Goal: Transaction & Acquisition: Purchase product/service

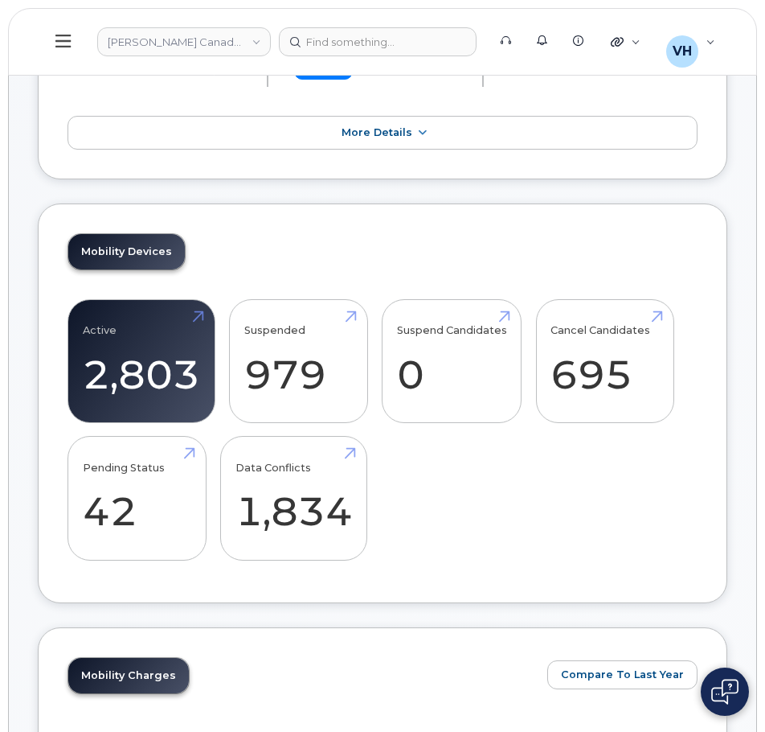
scroll to position [482, 0]
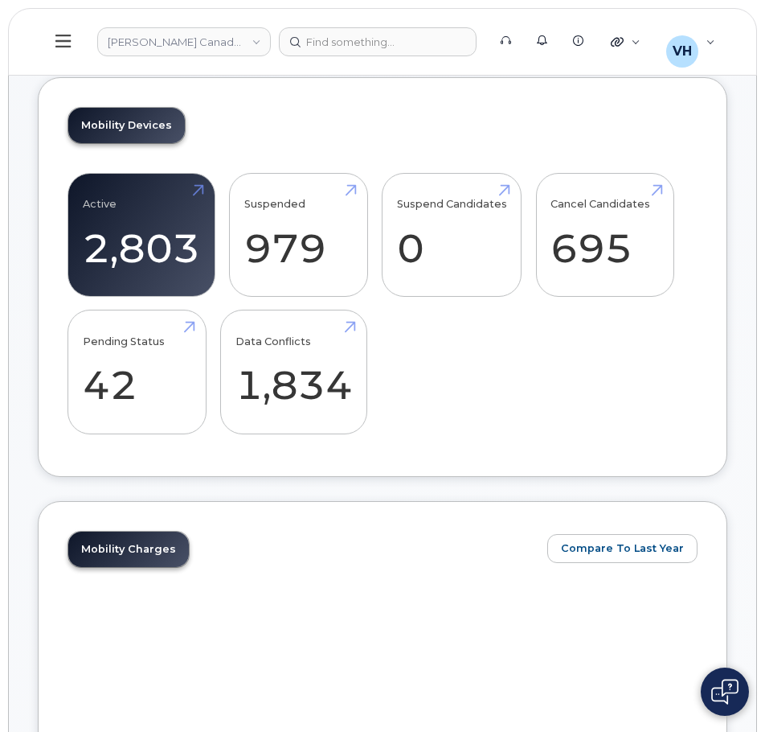
click at [73, 24] on button at bounding box center [63, 41] width 51 height 47
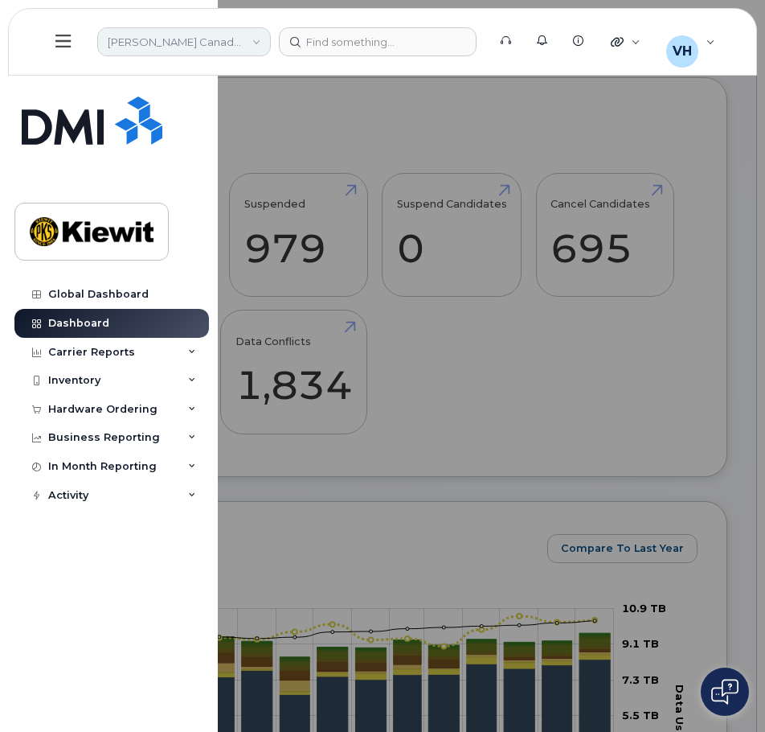
click at [179, 46] on link "Kiewit Canada Inc" at bounding box center [184, 41] width 174 height 29
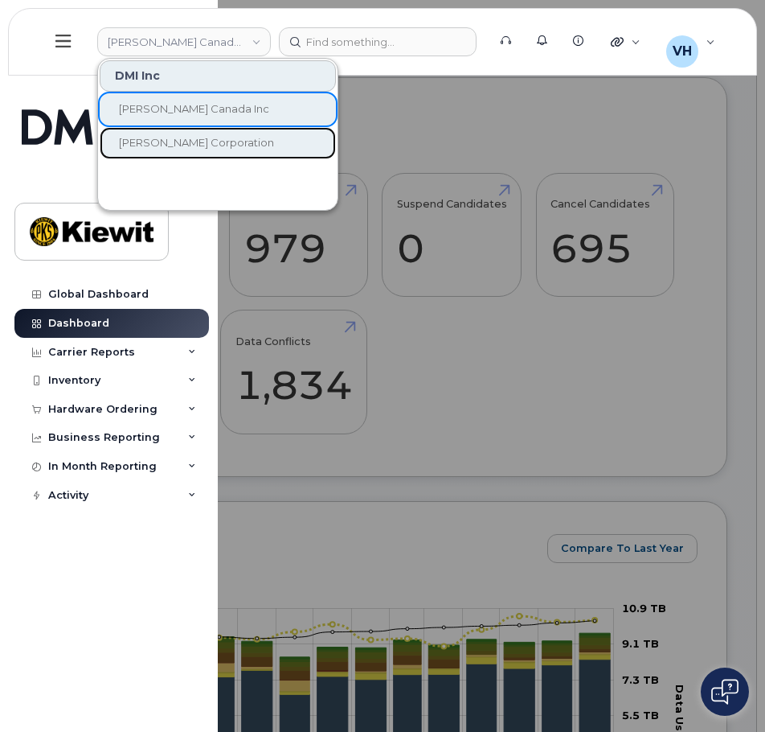
click at [202, 149] on span "[PERSON_NAME] Corporation" at bounding box center [196, 142] width 155 height 13
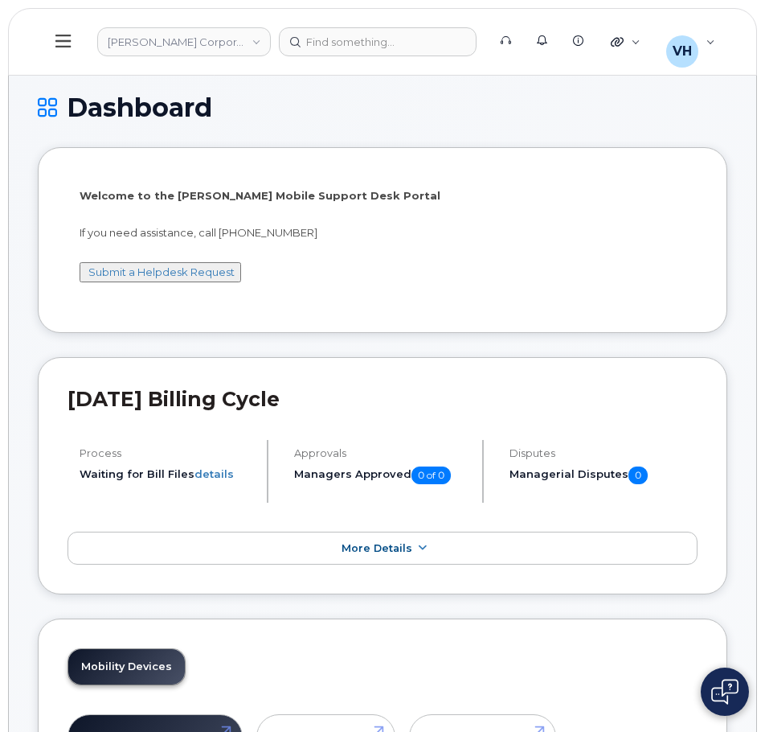
click at [71, 39] on icon at bounding box center [62, 41] width 15 height 18
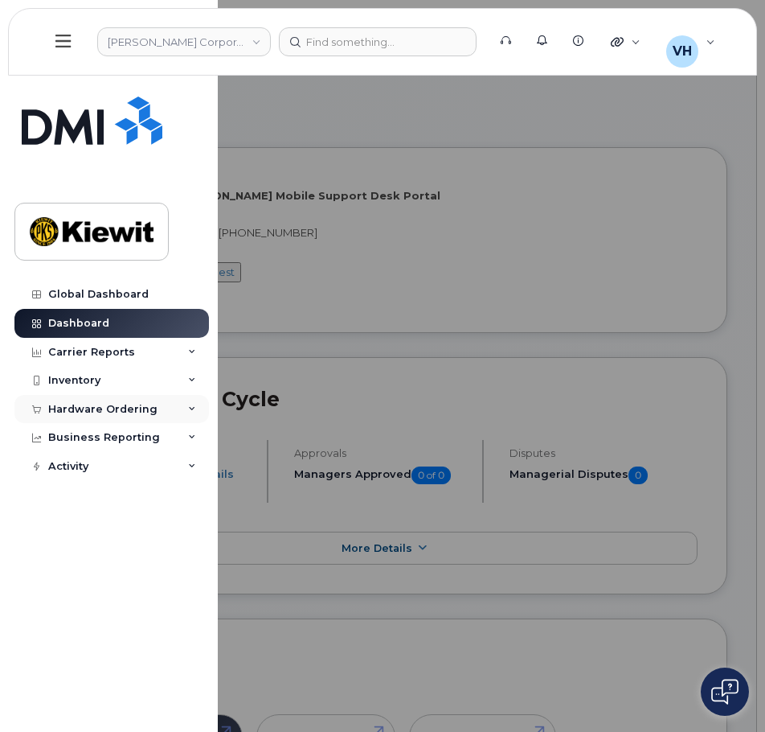
click at [108, 404] on div "Hardware Ordering" at bounding box center [102, 409] width 109 height 13
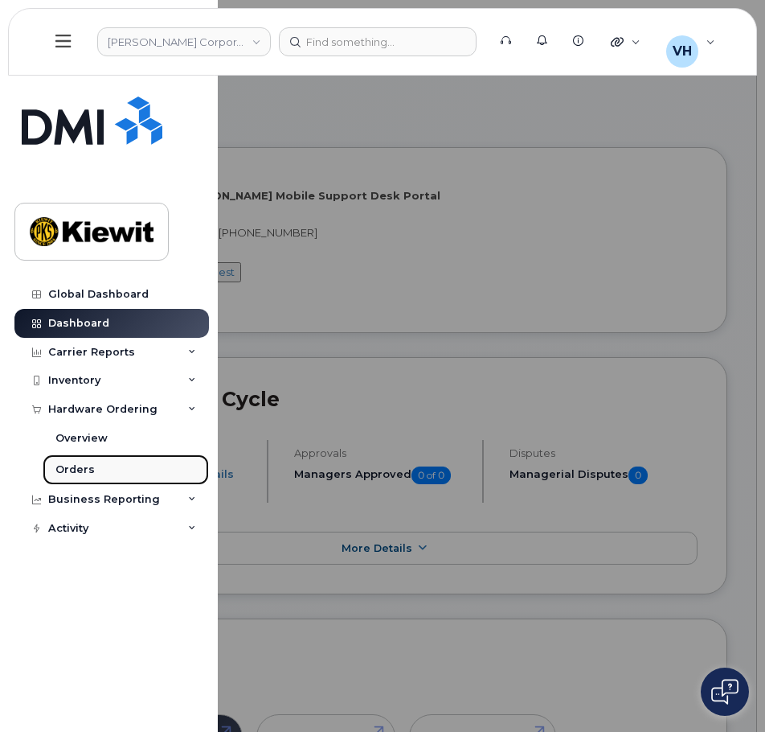
click at [76, 477] on link "Orders" at bounding box center [126, 469] width 166 height 31
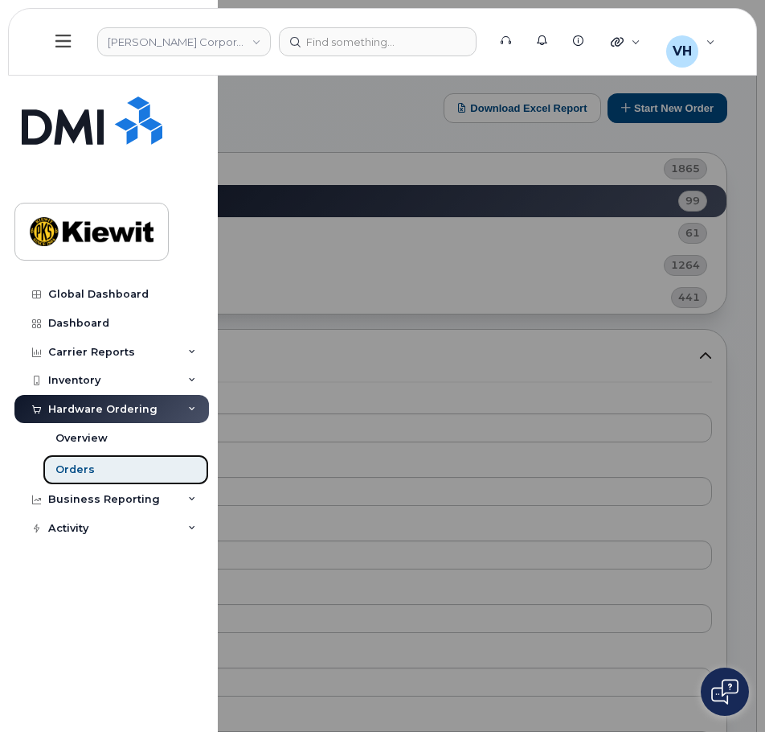
click at [85, 469] on div "Orders" at bounding box center [74, 469] width 39 height 14
click at [658, 102] on div at bounding box center [382, 366] width 765 height 732
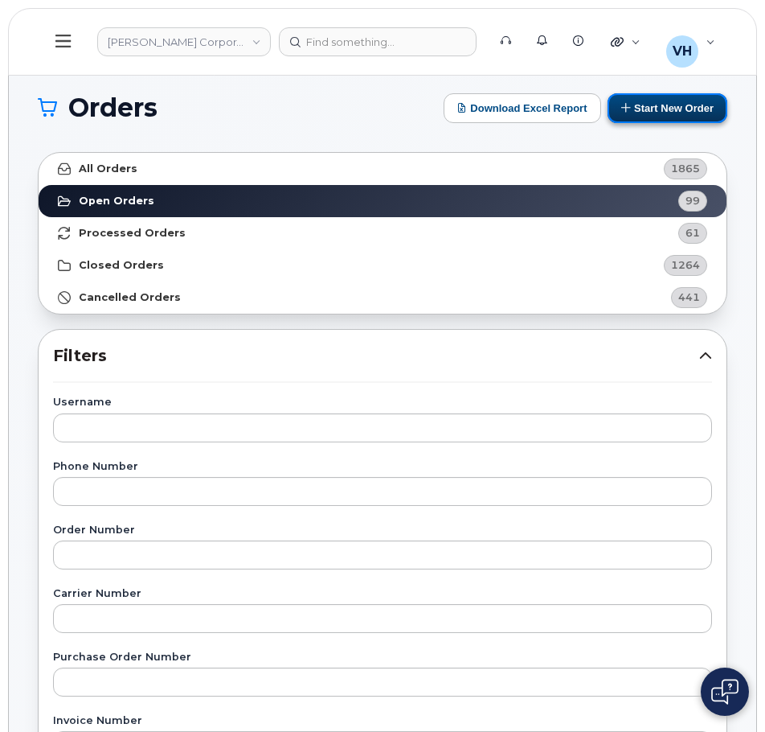
click at [655, 102] on button "Start New Order" at bounding box center [668, 108] width 120 height 30
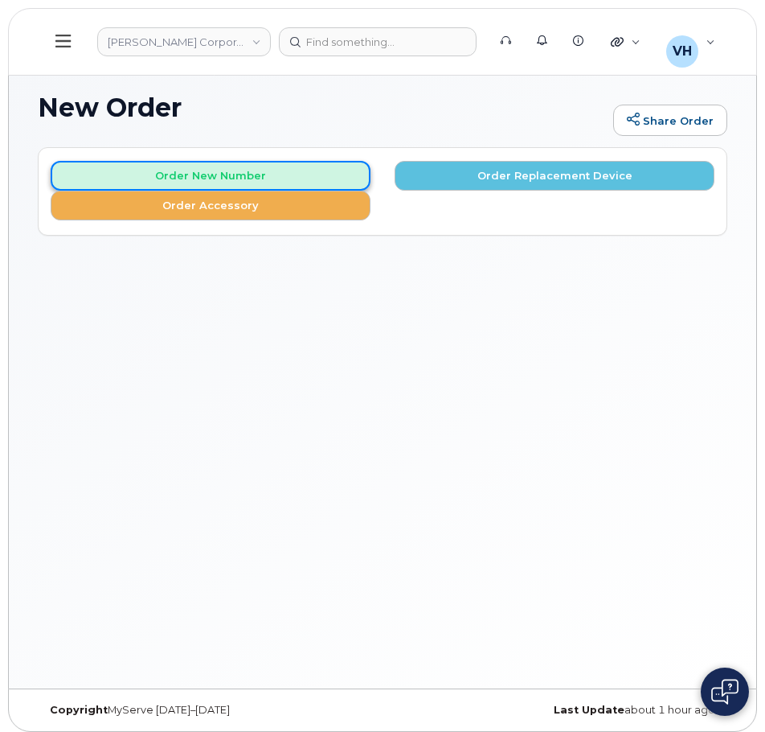
click at [216, 174] on button "Order New Number" at bounding box center [211, 176] width 320 height 30
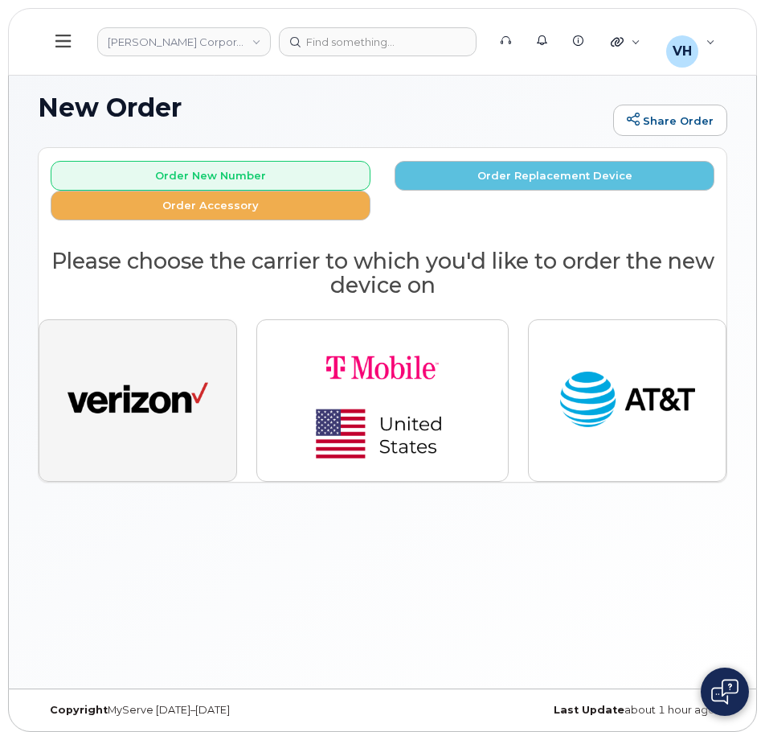
click at [159, 377] on img "button" at bounding box center [138, 400] width 141 height 72
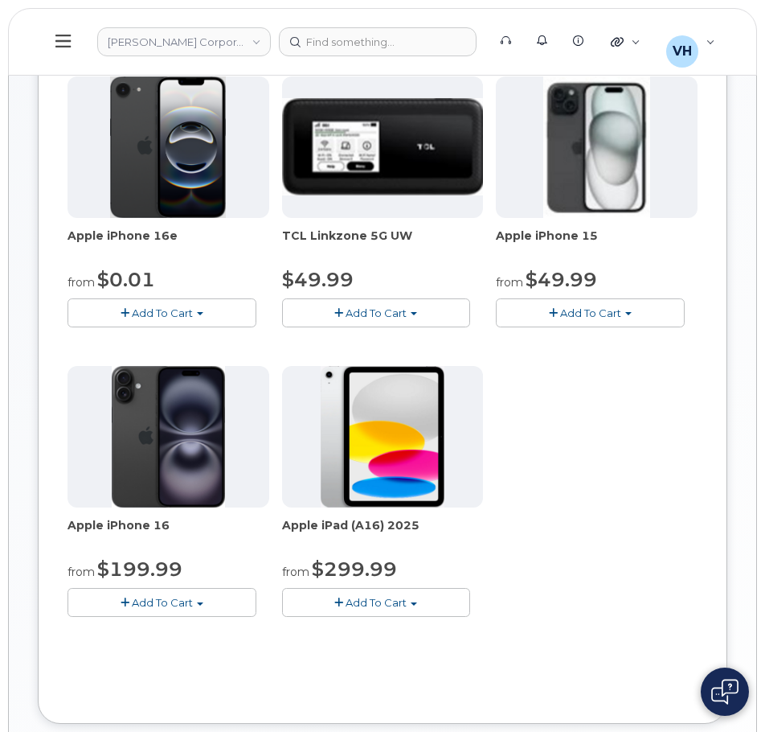
scroll to position [241, 0]
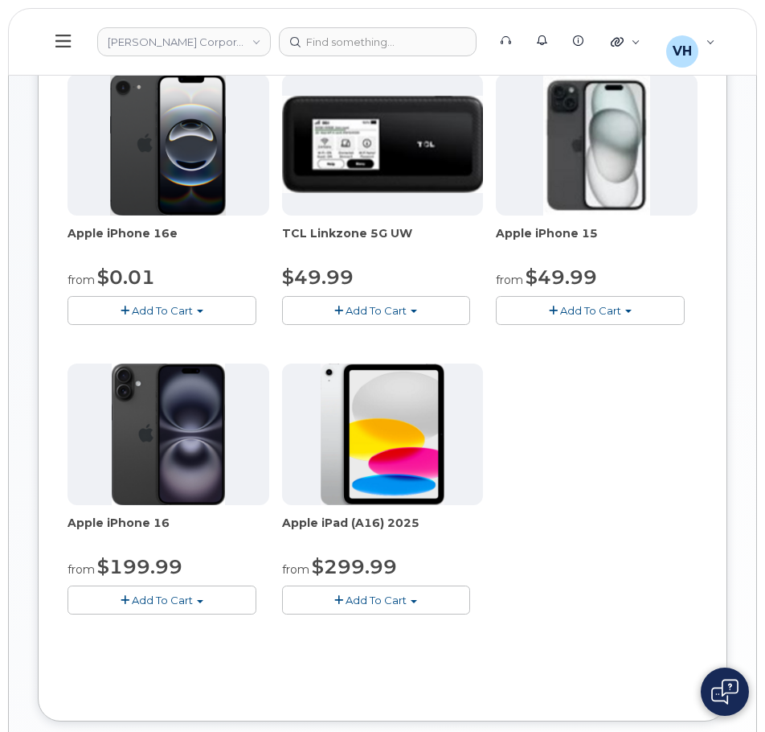
click at [596, 307] on span "Add To Cart" at bounding box center [590, 310] width 61 height 13
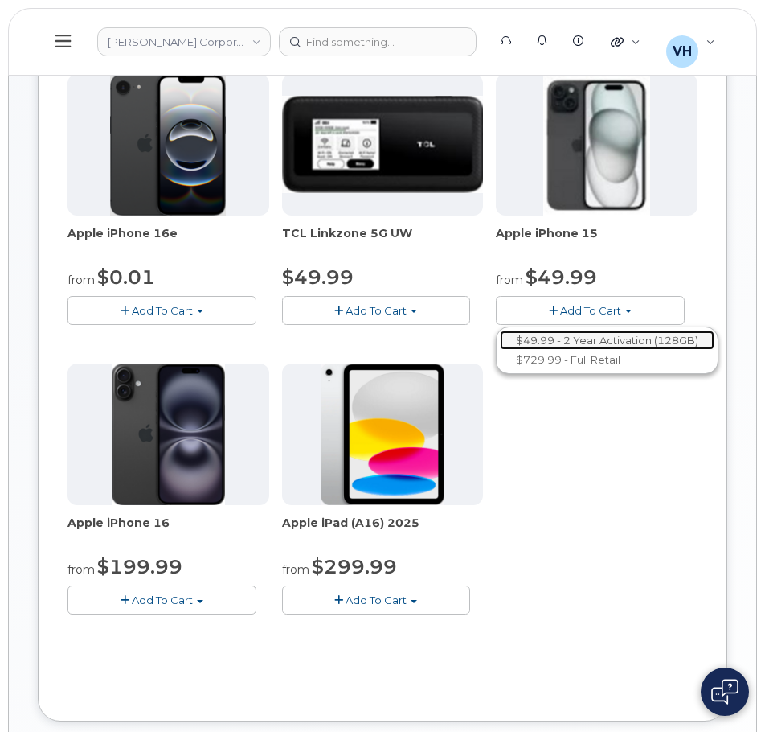
click at [594, 334] on link "$49.99 - 2 Year Activation (128GB)" at bounding box center [607, 340] width 215 height 20
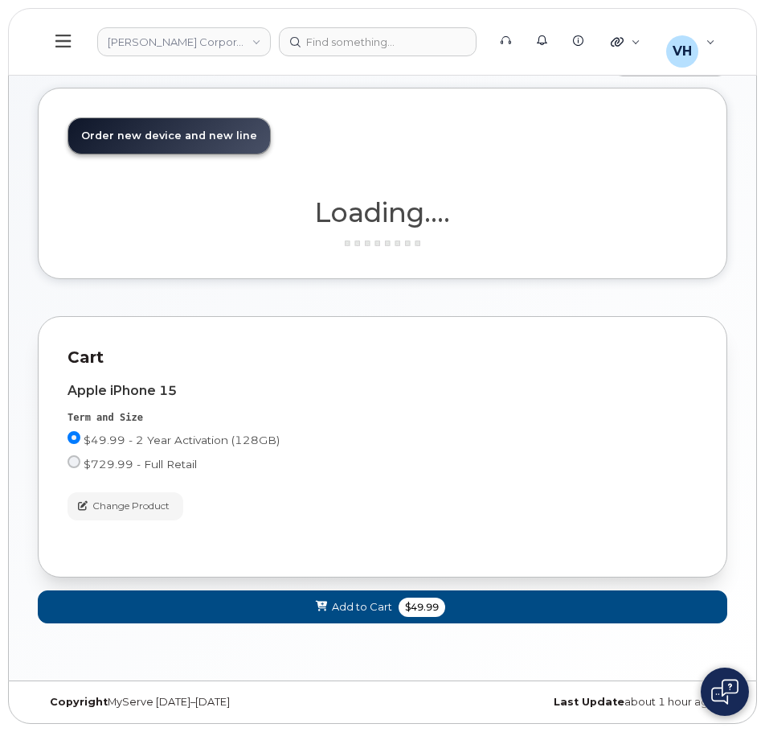
scroll to position [154, 0]
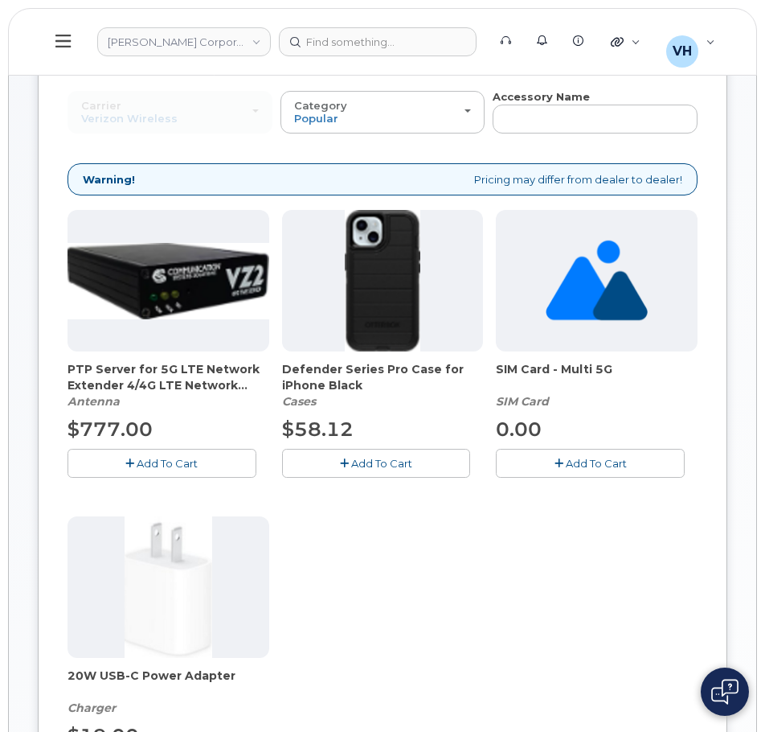
click at [430, 465] on button "Add To Cart" at bounding box center [376, 463] width 189 height 28
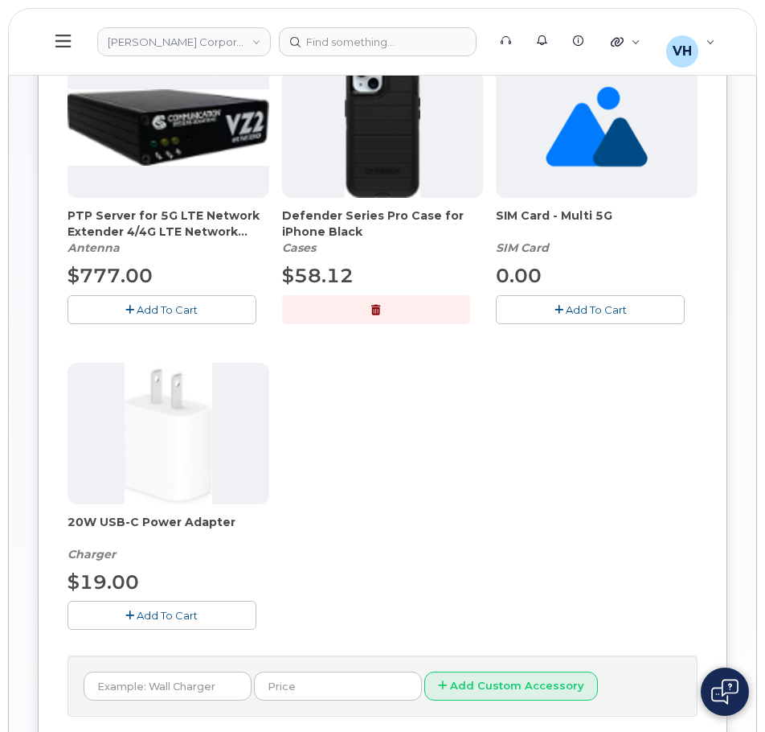
scroll to position [314, 0]
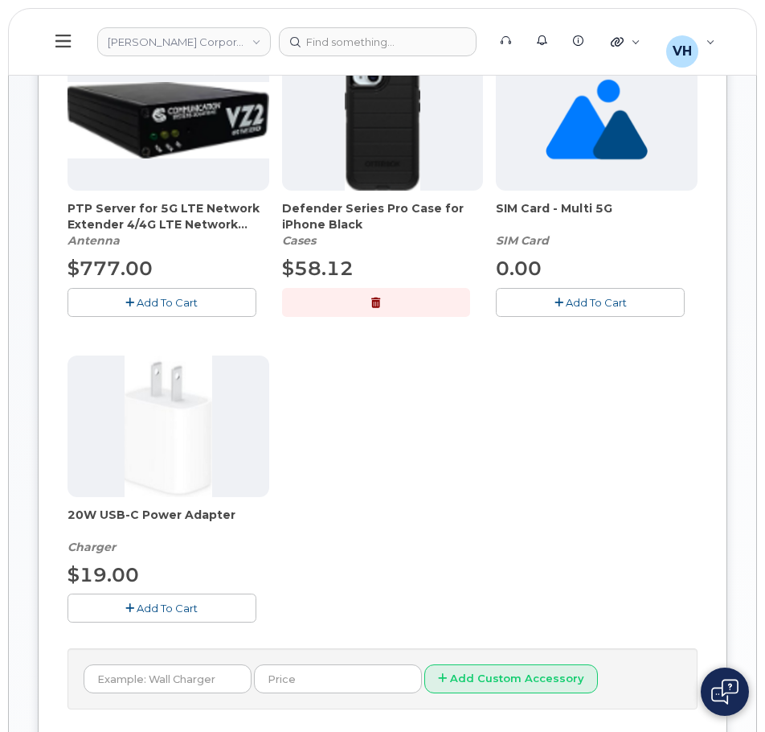
click at [172, 616] on button "Add To Cart" at bounding box center [162, 607] width 189 height 28
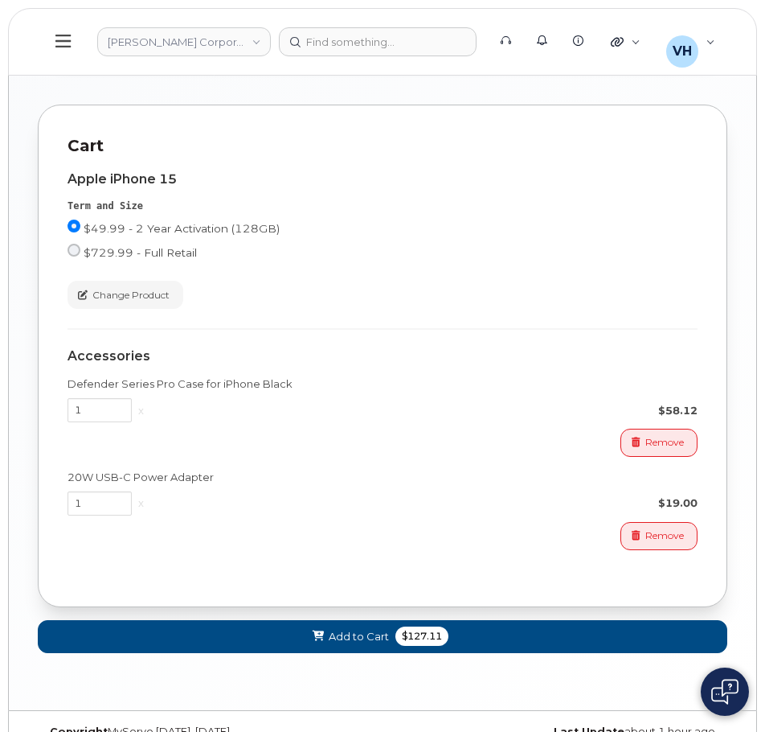
scroll to position [1032, 0]
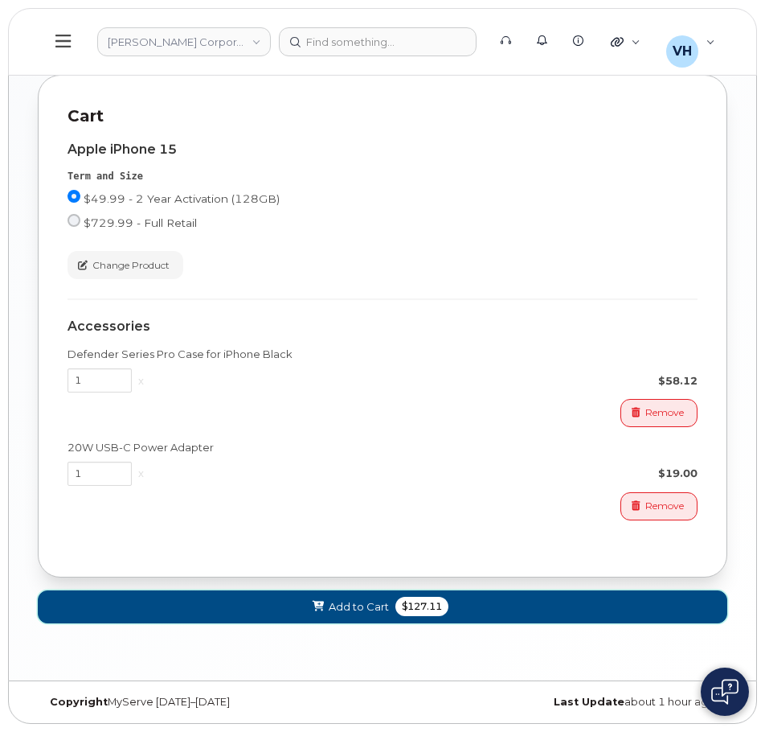
click at [539, 603] on button "Add to Cart $127.11" at bounding box center [383, 606] width 690 height 33
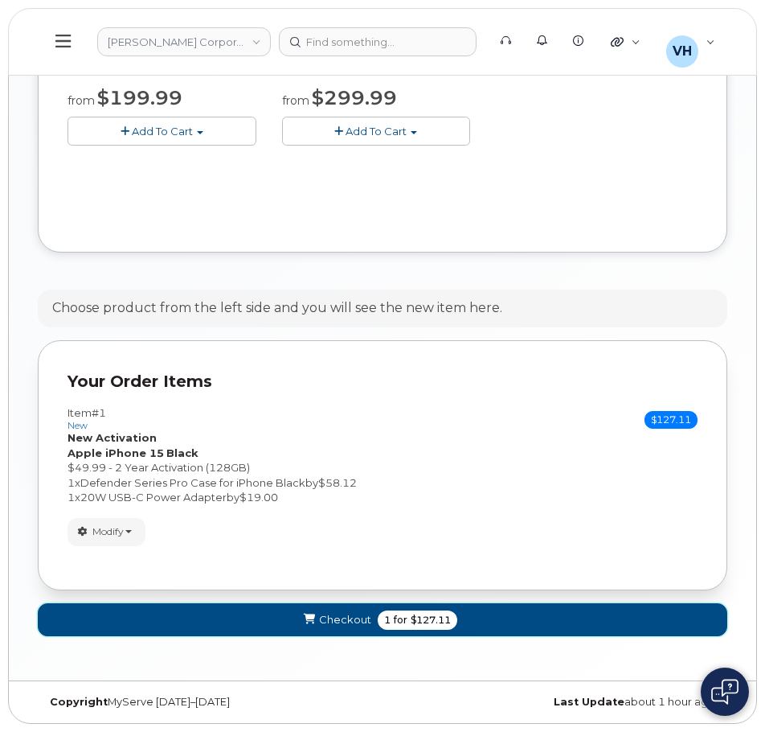
click at [538, 618] on button "Checkout 1 for $127.11" at bounding box center [383, 619] width 690 height 33
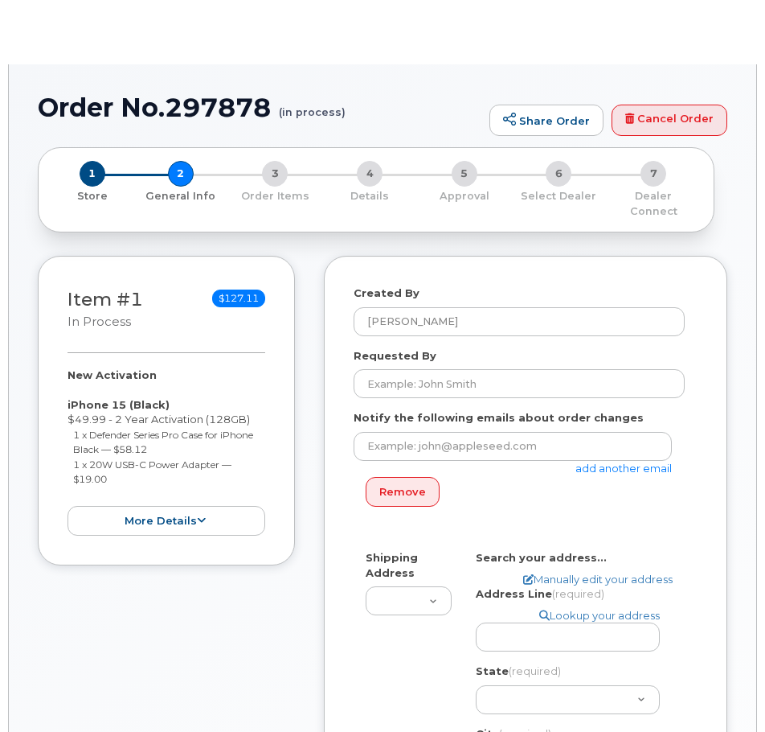
select select
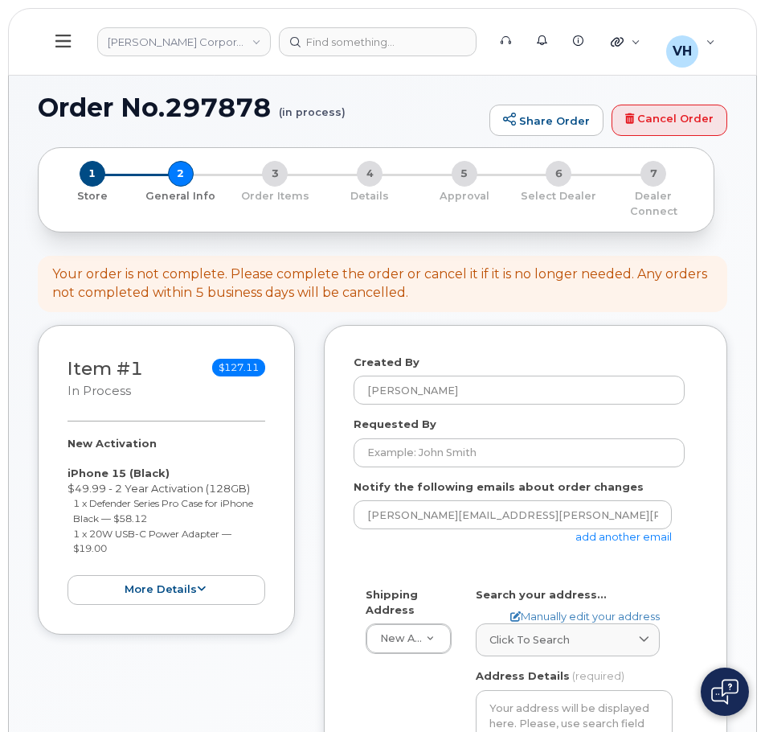
click at [647, 537] on link "add another email" at bounding box center [624, 536] width 96 height 13
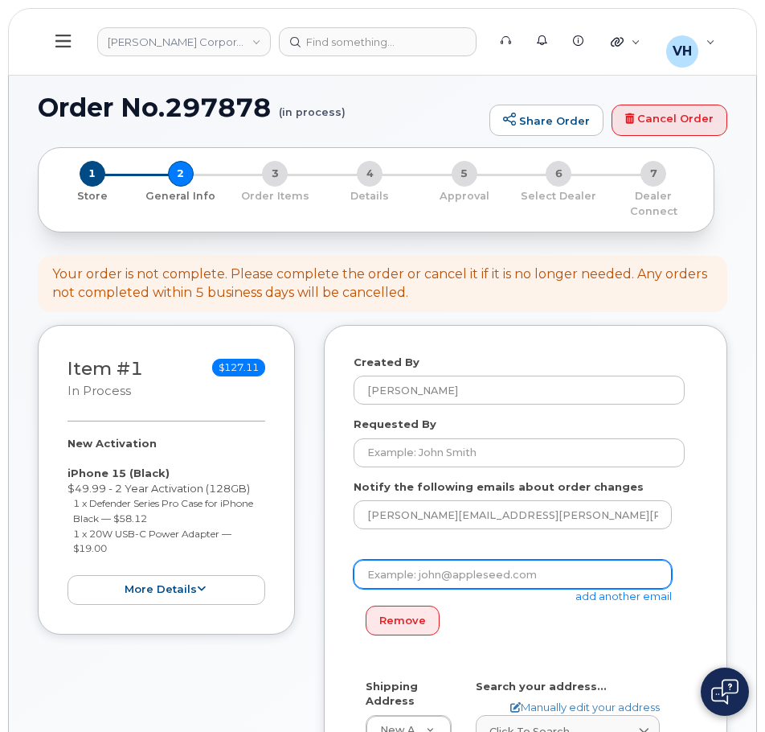
click at [531, 587] on input "email" at bounding box center [513, 573] width 318 height 29
paste input "[PERSON_NAME][EMAIL_ADDRESS][PERSON_NAME][PERSON_NAME][DOMAIN_NAME]"
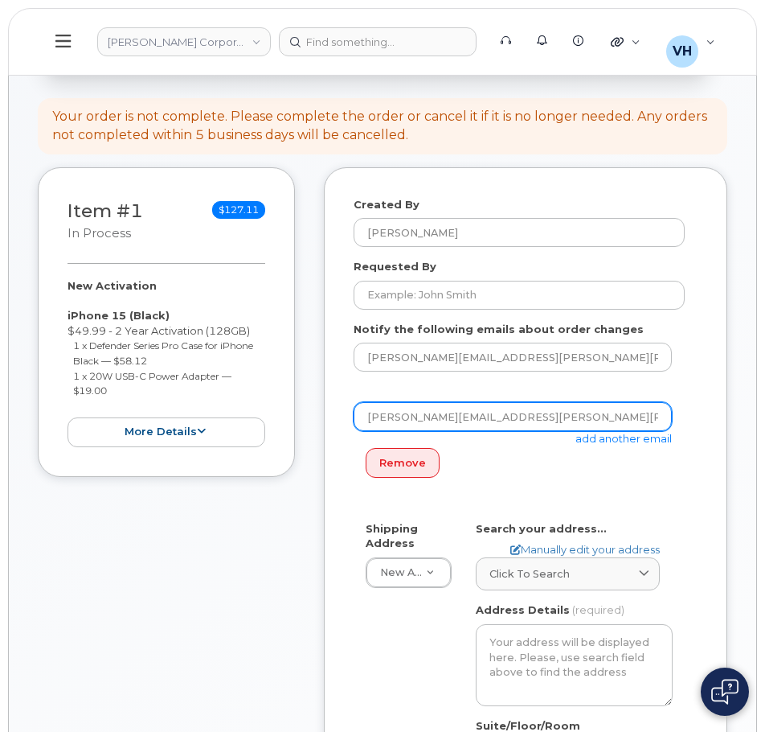
scroll to position [161, 0]
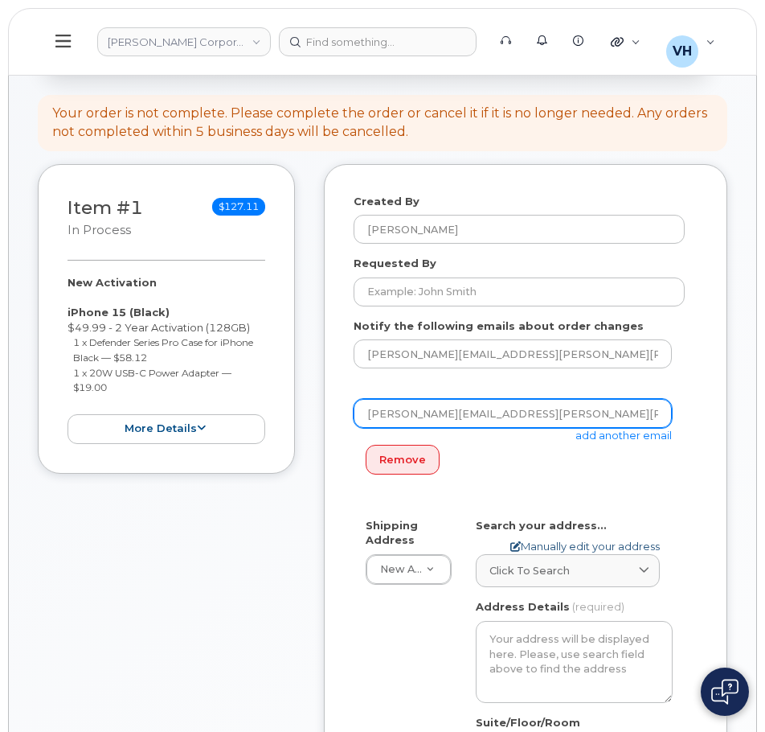
type input "[PERSON_NAME][EMAIL_ADDRESS][PERSON_NAME][PERSON_NAME][DOMAIN_NAME]"
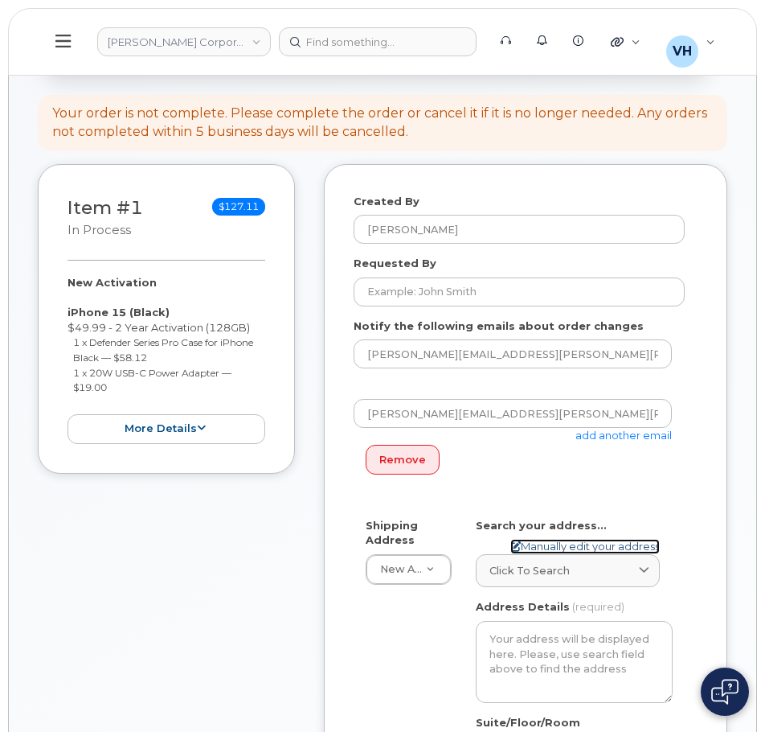
click at [600, 547] on link "Manually edit your address" at bounding box center [585, 546] width 150 height 15
select select
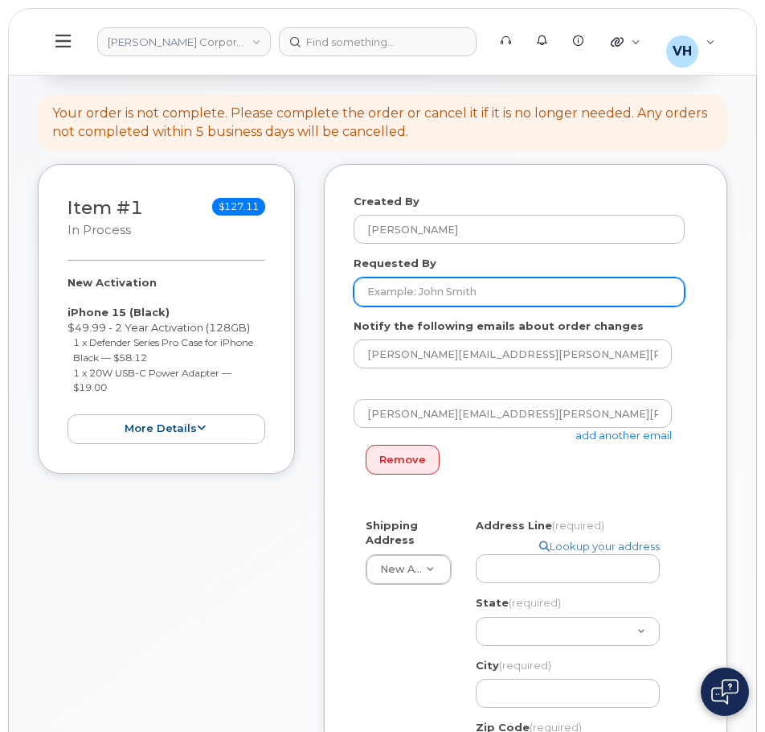
click at [504, 294] on input "Requested By" at bounding box center [519, 291] width 331 height 29
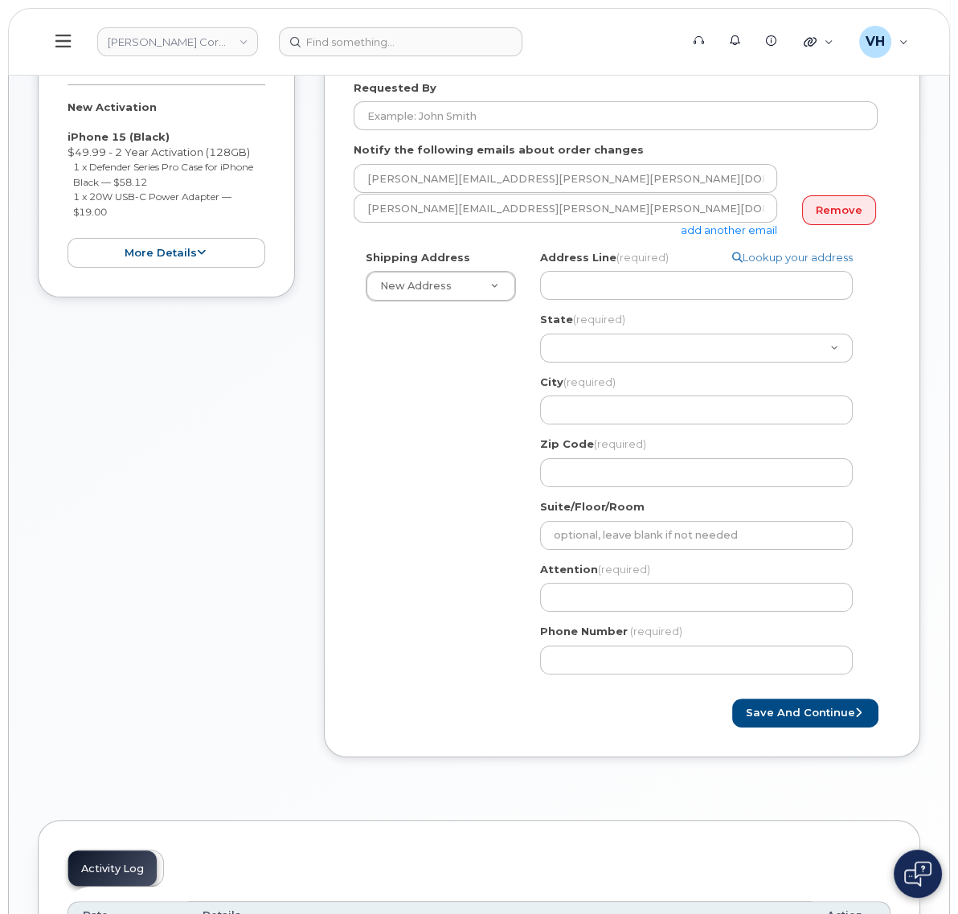
click at [471, 404] on div "Shipping Address New Address New Address Search your address... Manually edit y…" at bounding box center [616, 468] width 524 height 436
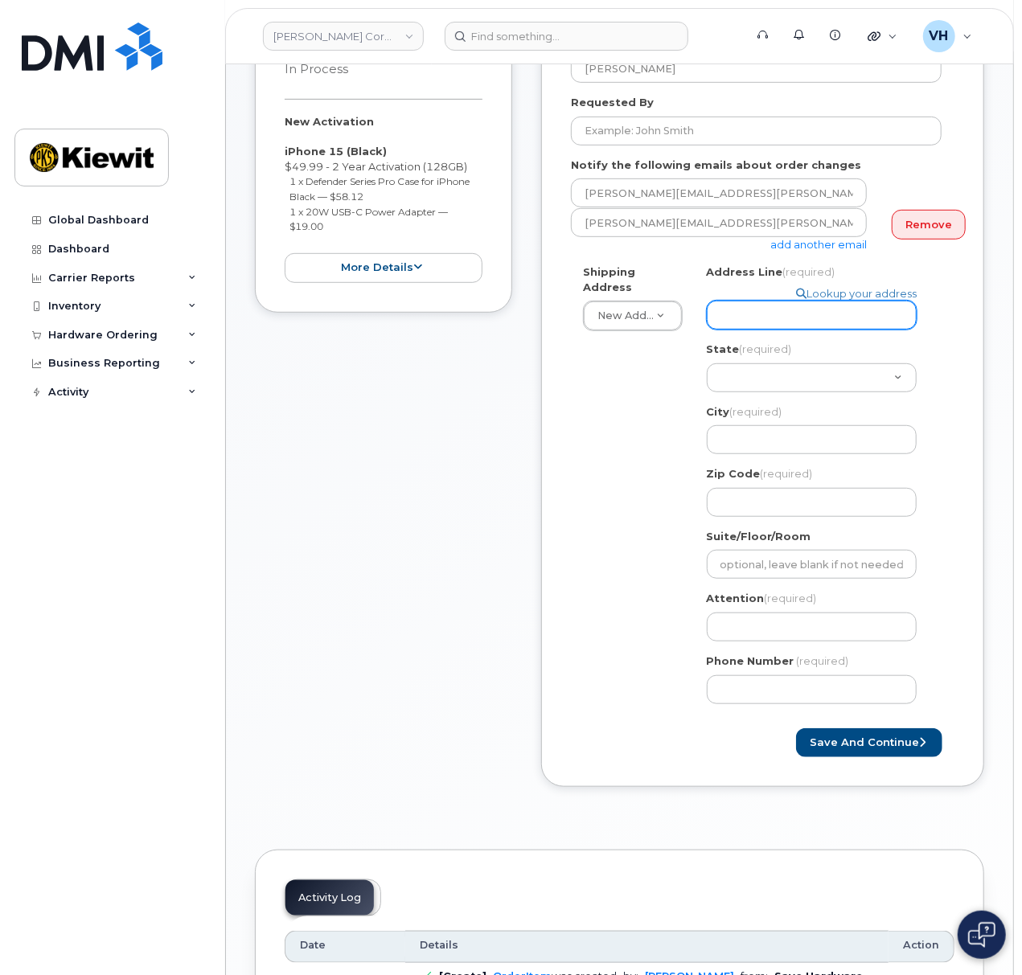
click at [764, 305] on input "Address Line (required)" at bounding box center [812, 315] width 210 height 29
paste input "2283 Marion-Upper Sandusky Road"
type input "2283 Marion-Upper Sandusky Road"
select select
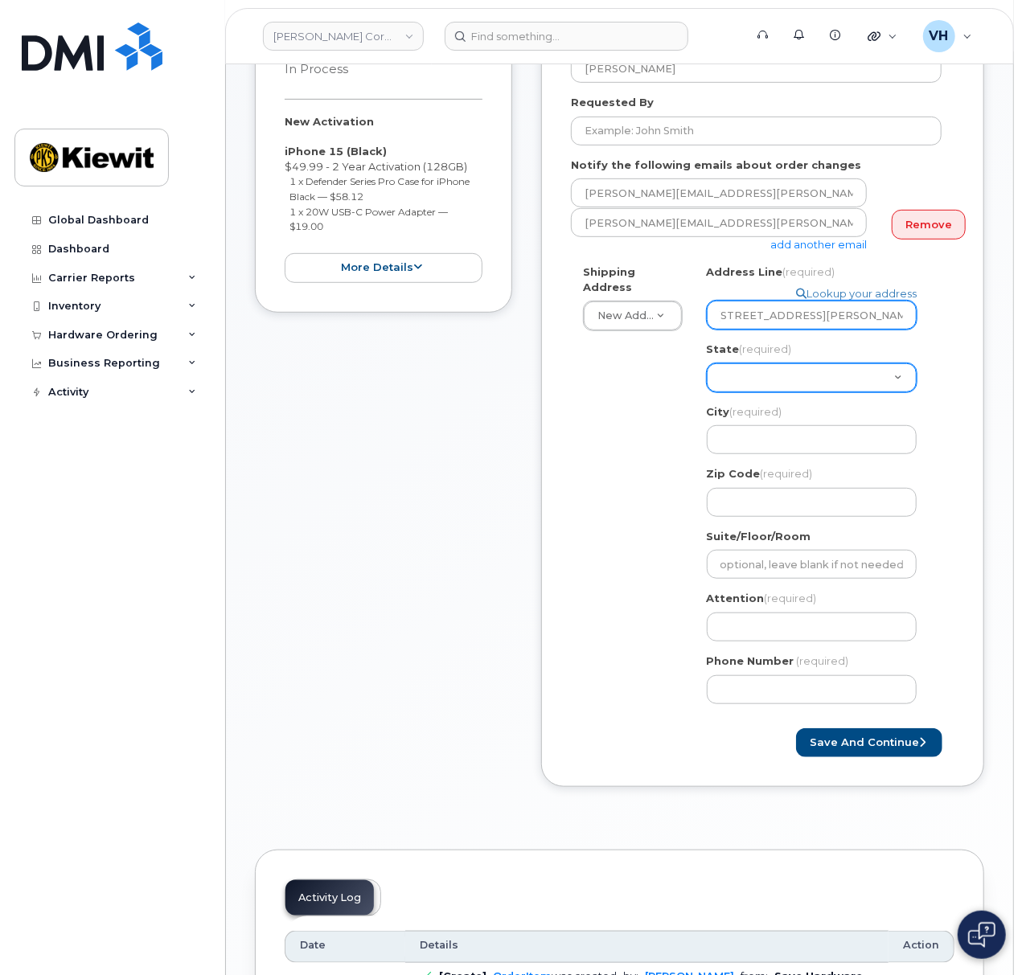
type input "2283 Marion-Upper Sandusky Road"
click at [721, 367] on select "Alabama Alaska American Samoa Arizona Arkansas California Colorado Connecticut …" at bounding box center [812, 377] width 210 height 29
click at [764, 365] on select "Alabama Alaska American Samoa Arizona Arkansas California Colorado Connecticut …" at bounding box center [812, 377] width 210 height 29
select select "OH"
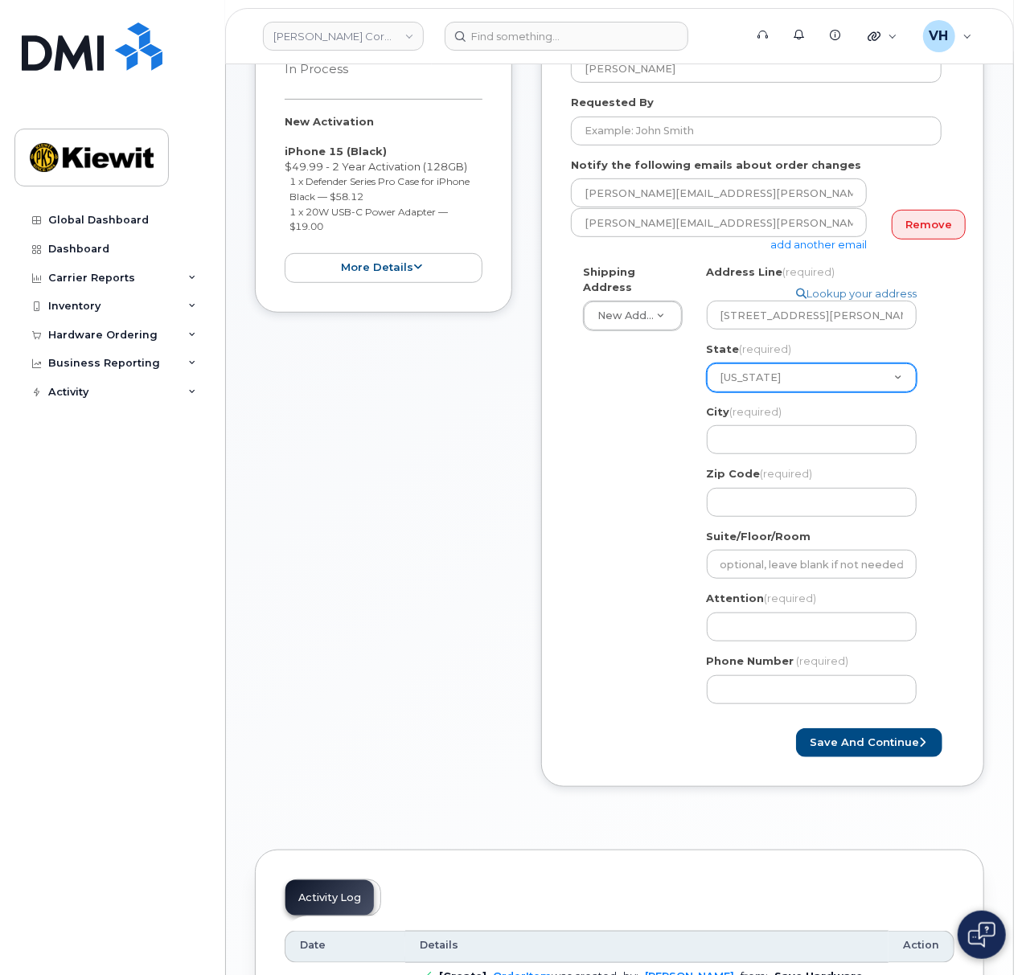
click at [707, 363] on select "Alabama Alaska American Samoa Arizona Arkansas California Colorado Connecticut …" at bounding box center [812, 377] width 210 height 29
select select
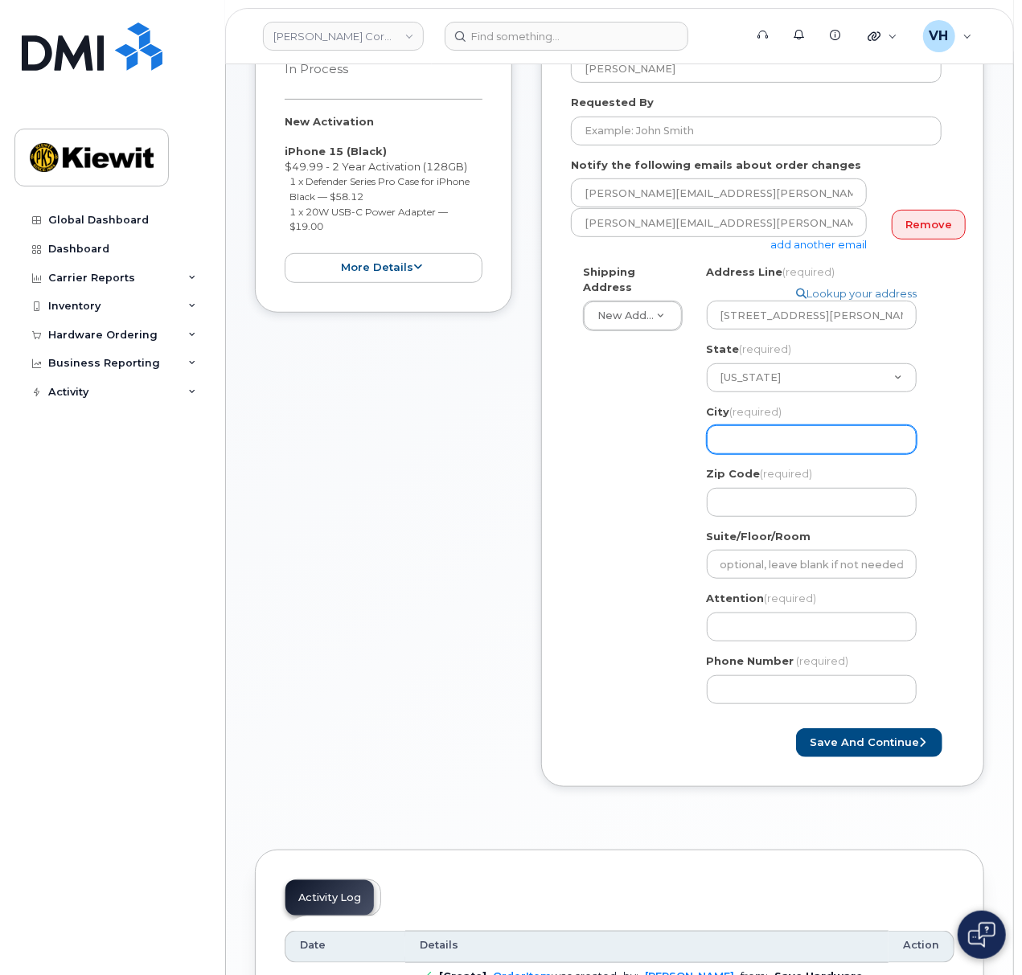
click at [764, 432] on input "City (required)" at bounding box center [812, 439] width 210 height 29
paste input "Marion"
type input "Marion"
select select
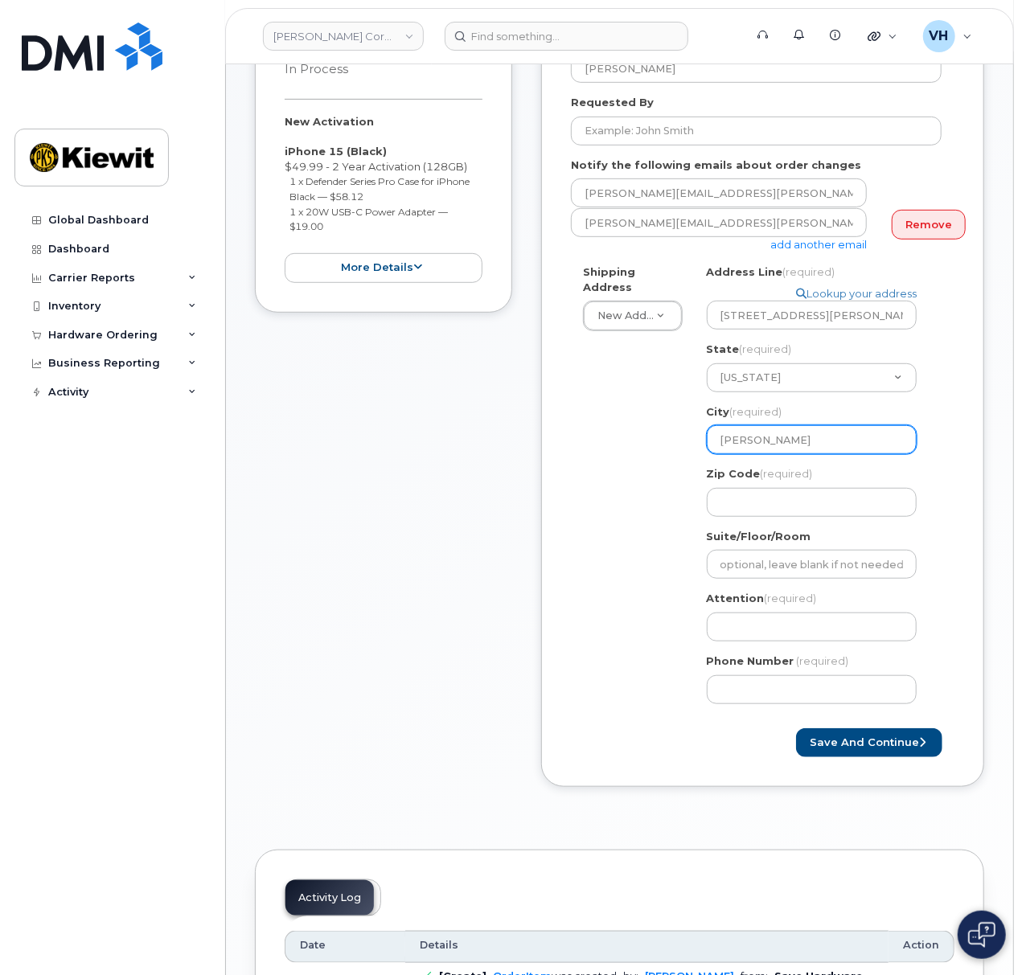
type input "Marion"
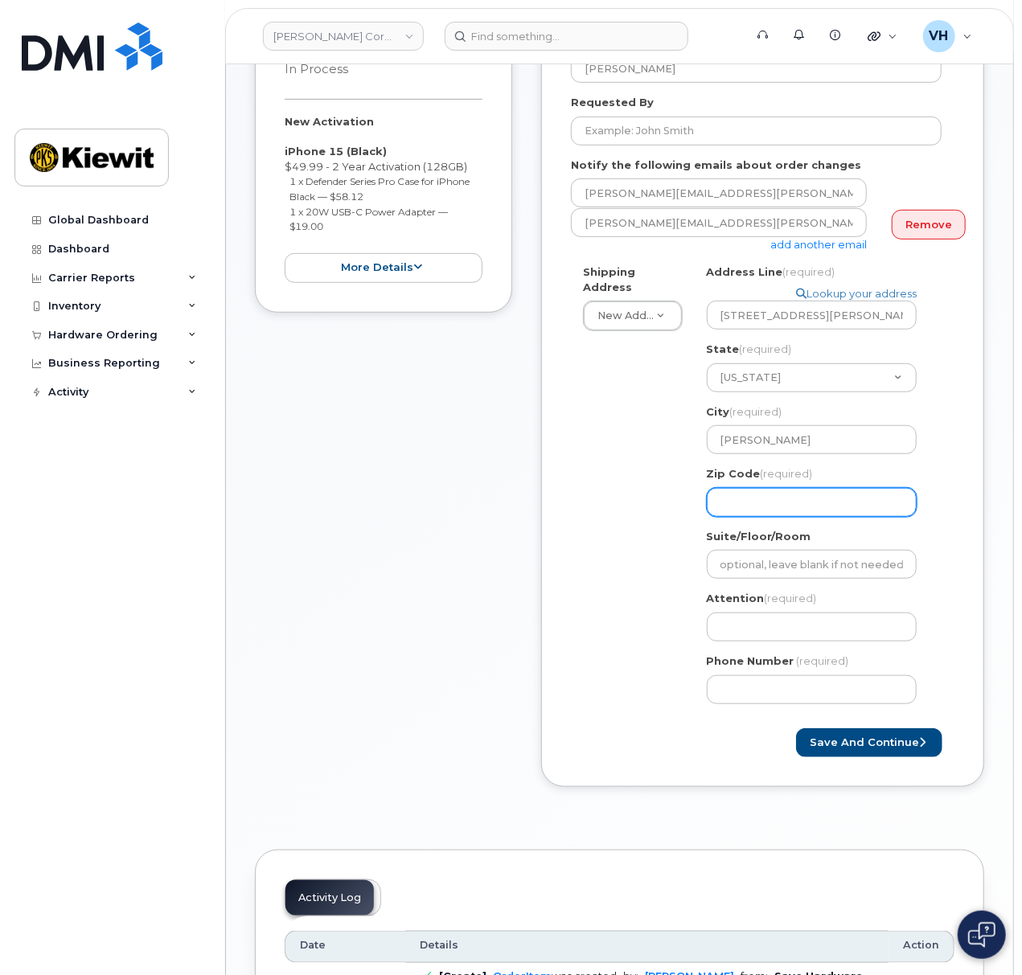
click at [764, 488] on input "Zip Code (required)" at bounding box center [812, 502] width 210 height 29
paste input "43302"
select select
type input "43302"
click at [728, 614] on input "Attention (required)" at bounding box center [812, 627] width 210 height 29
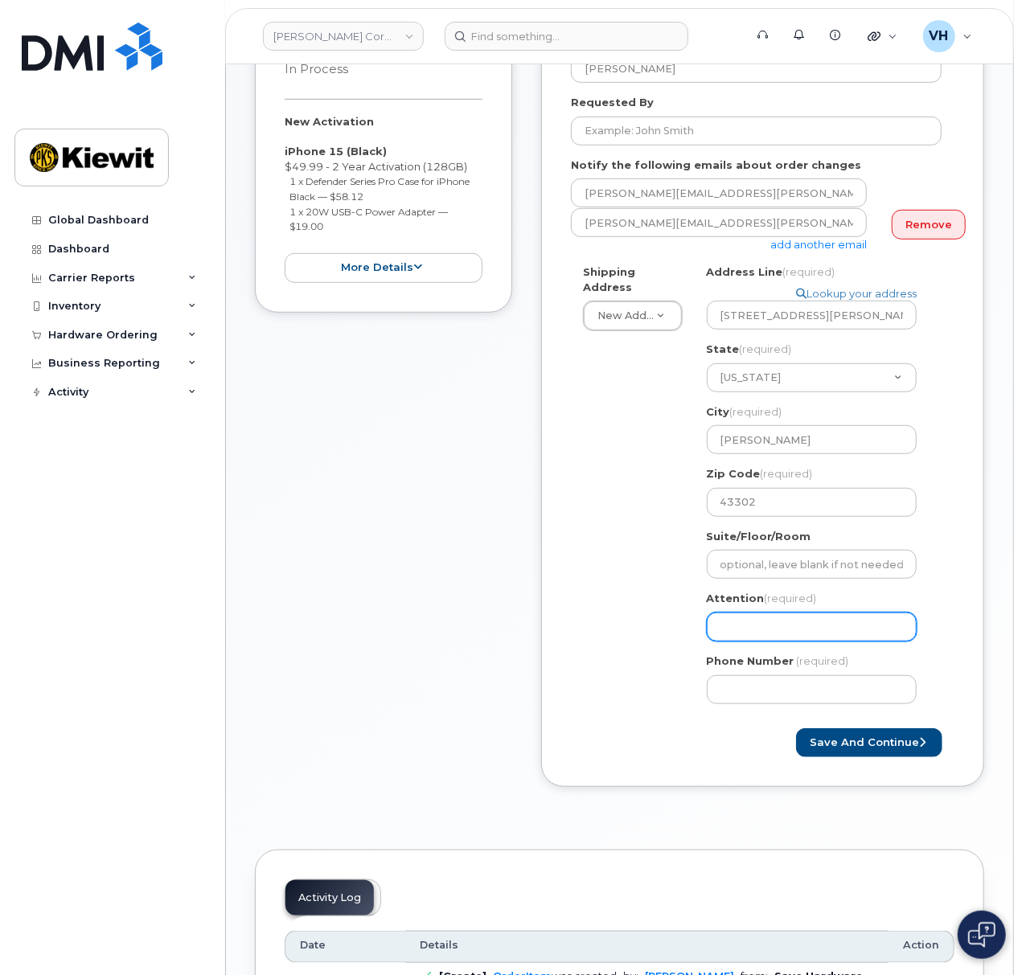
paste input "Jack.Fitzpatrick"
type input "Jack.Fitzpatrick"
drag, startPoint x: 748, startPoint y: 608, endPoint x: 806, endPoint y: 595, distance: 60.1
click at [748, 613] on input "Jack.Fitzpatrick" at bounding box center [812, 627] width 210 height 29
select select
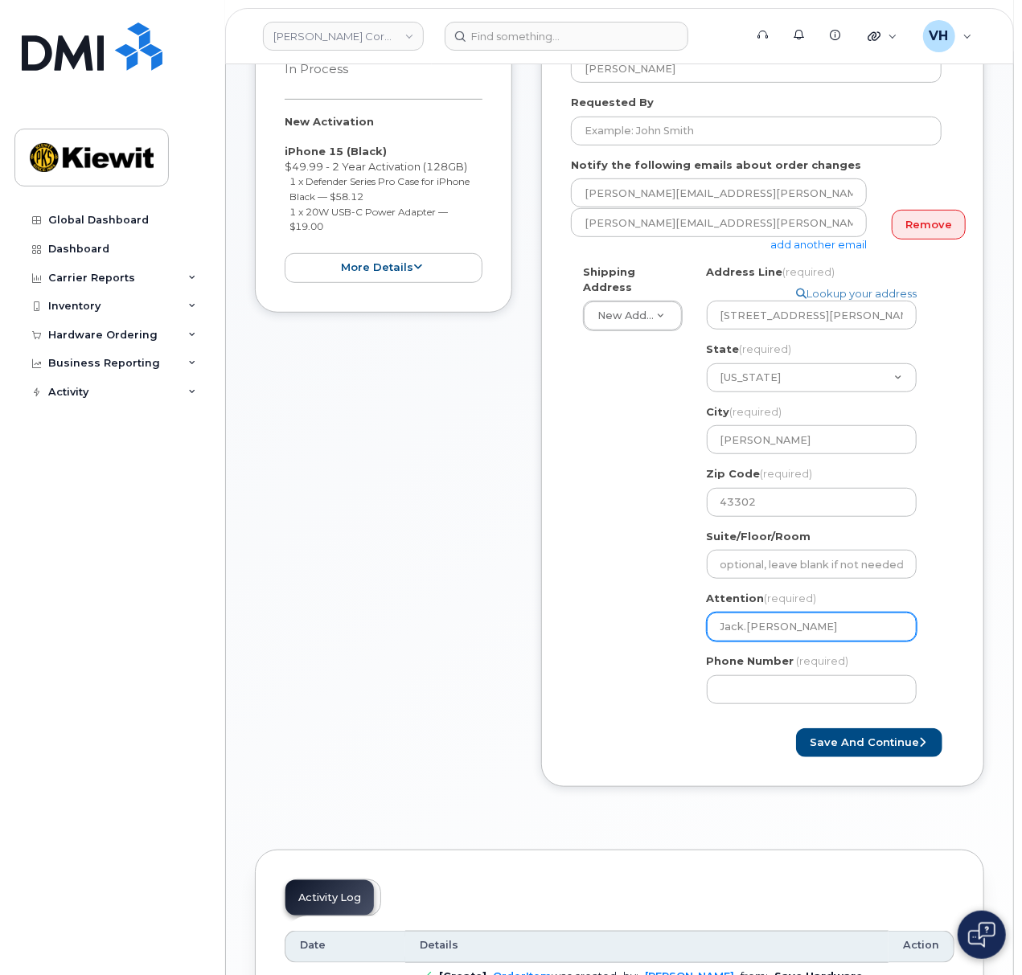
type input "JackFitzpatrick"
select select
type input "Jack Fitzpatrick"
drag, startPoint x: 871, startPoint y: 595, endPoint x: 863, endPoint y: 604, distance: 12.6
click at [764, 597] on div "Attention (required) Jack Fitzpatrick" at bounding box center [818, 616] width 223 height 51
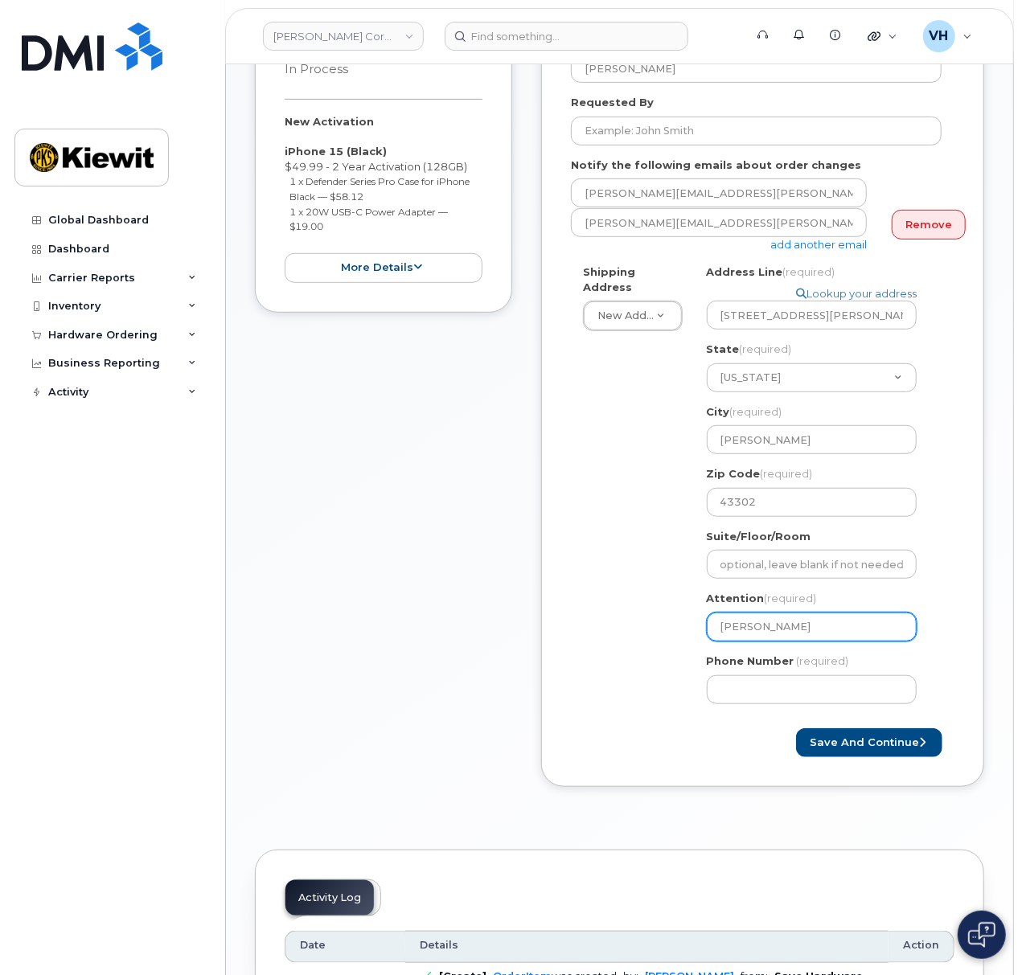
click at [764, 613] on input "Jack Fitzpatrick" at bounding box center [812, 627] width 210 height 29
select select
type input "Jack Fitzpatrick,"
click at [764, 613] on input "Jack Fitzpatrick," at bounding box center [812, 627] width 210 height 29
paste input "Rodrigo.Safie"
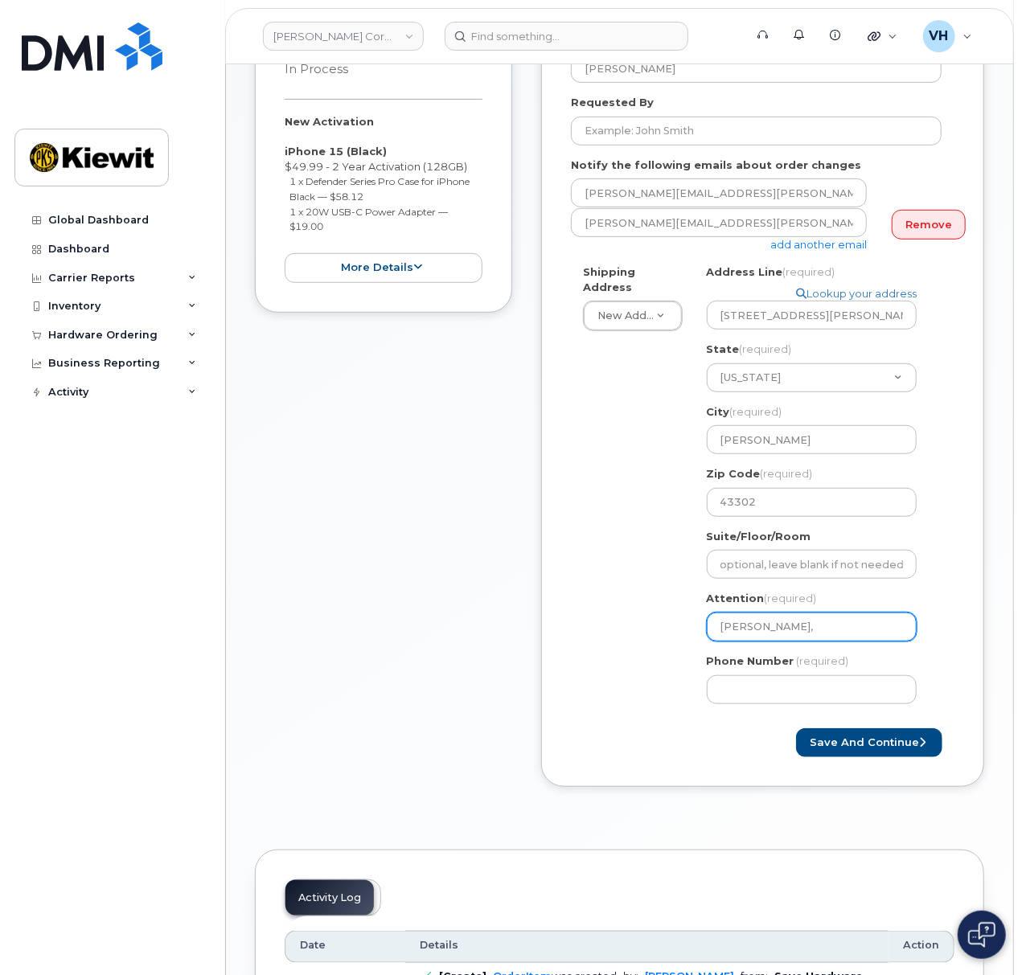
select select
type input "Jack Fitzpatrick, Rodrigo.Safie"
click at [764, 613] on input "Jack Fitzpatrick, Rodrigo.Safie" at bounding box center [812, 627] width 210 height 29
select select
type input "Jack Fitzpatrick, RodrigoSafie"
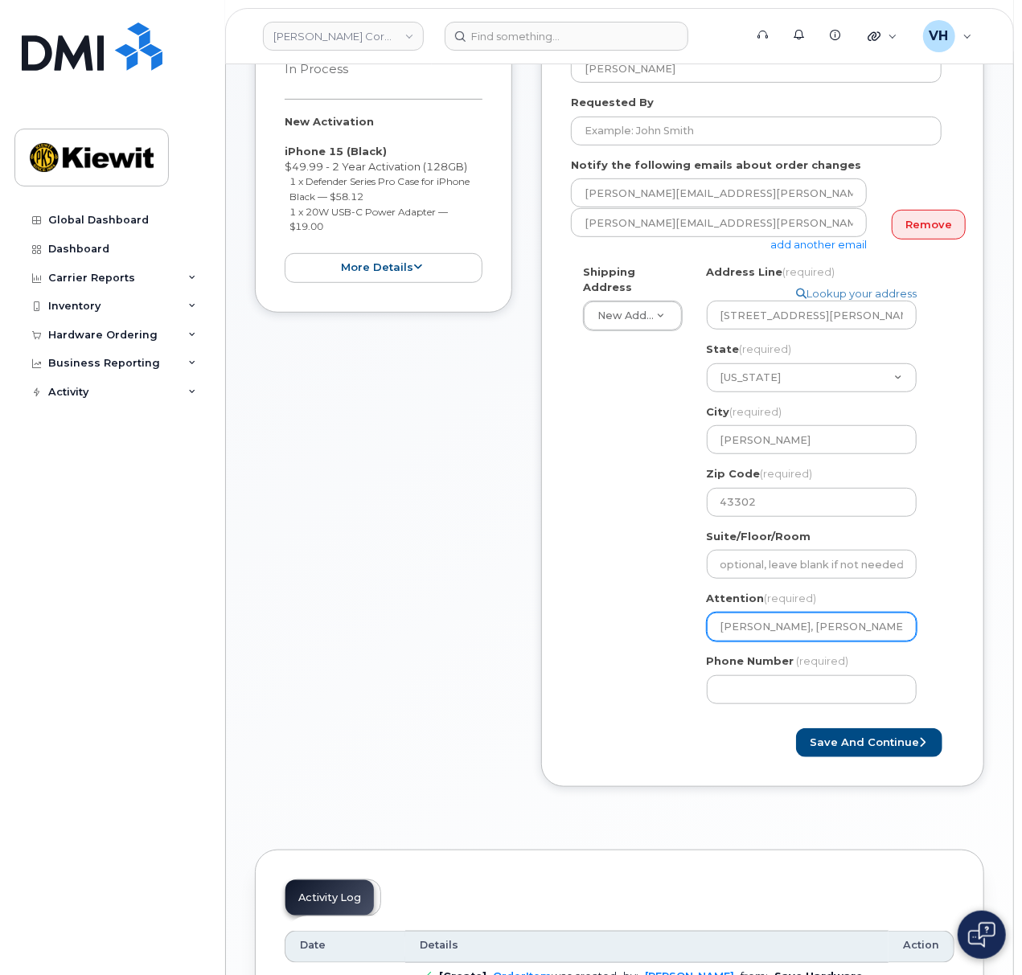
select select
type input "[PERSON_NAME], [PERSON_NAME]"
click at [764, 677] on input "Phone Number" at bounding box center [812, 689] width 210 height 29
type input "8777727707"
select select
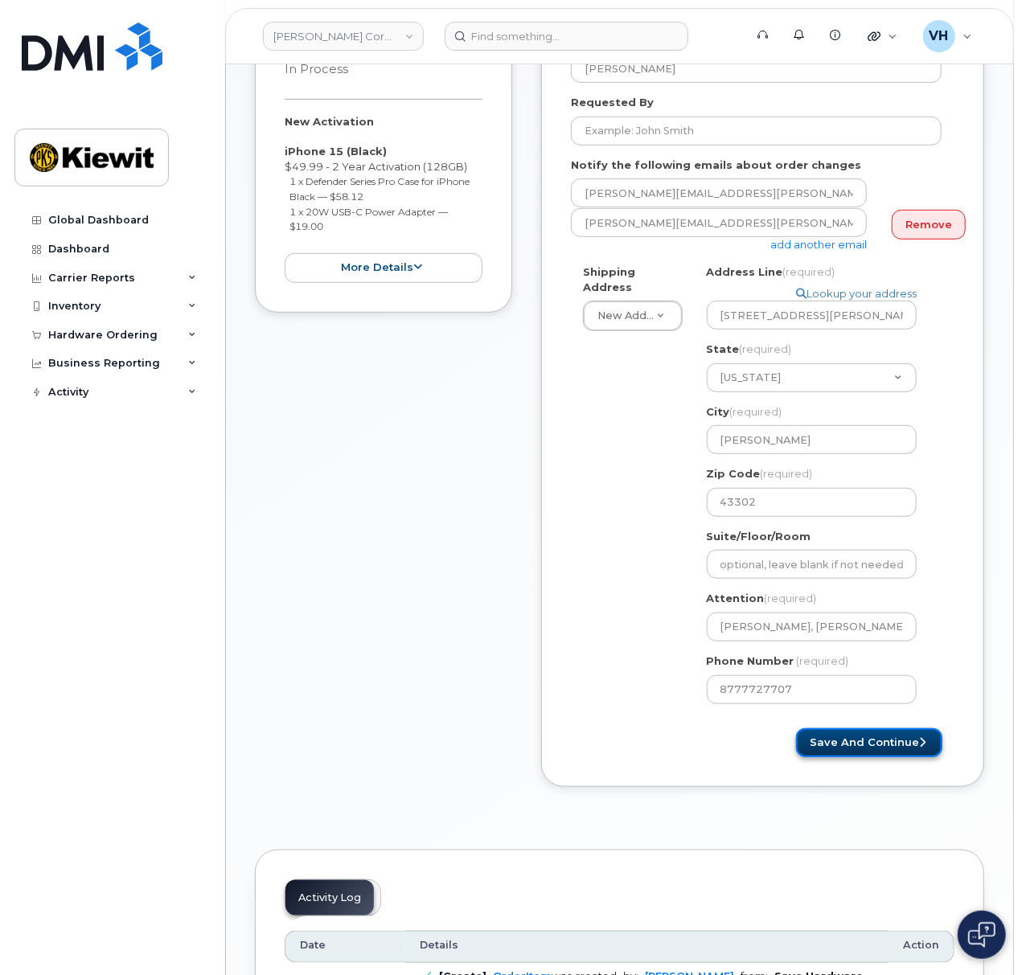
drag, startPoint x: 868, startPoint y: 720, endPoint x: 886, endPoint y: 722, distance: 17.8
click at [764, 728] on button "Save and Continue" at bounding box center [869, 743] width 146 height 30
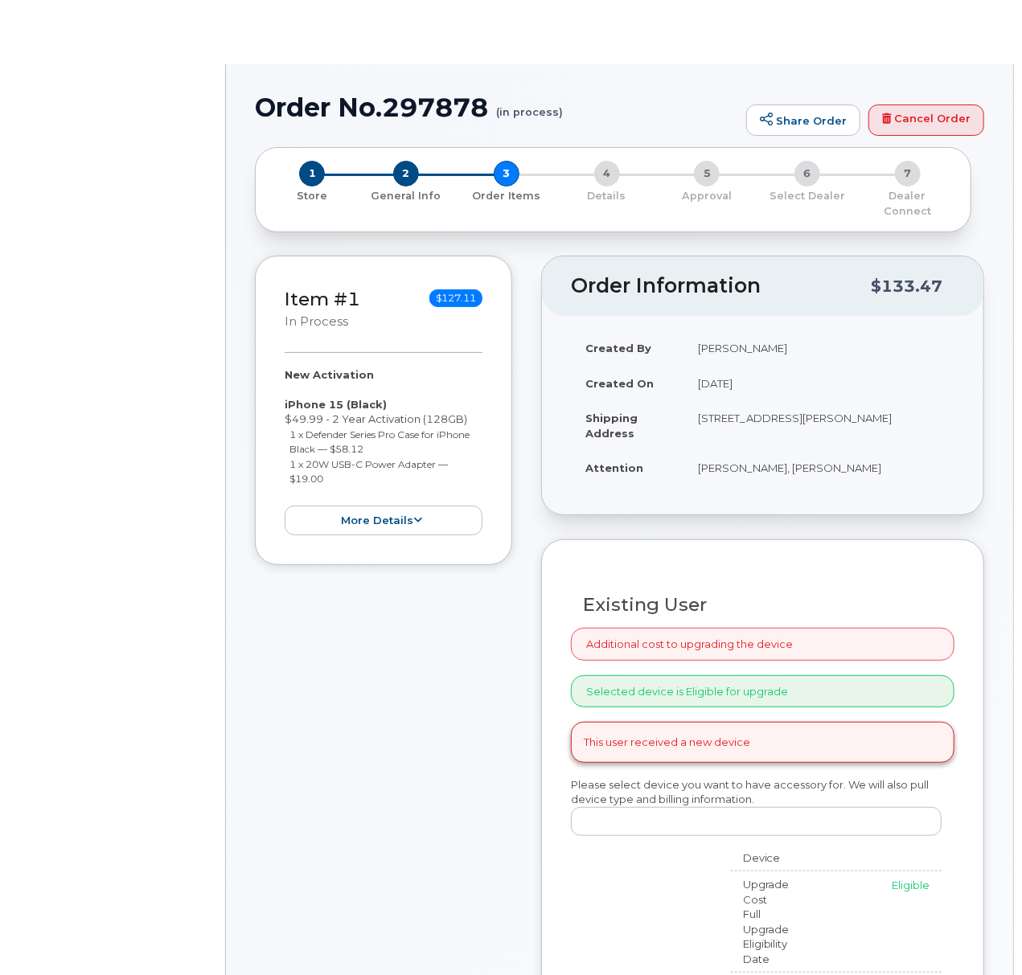
radio input "true"
select select
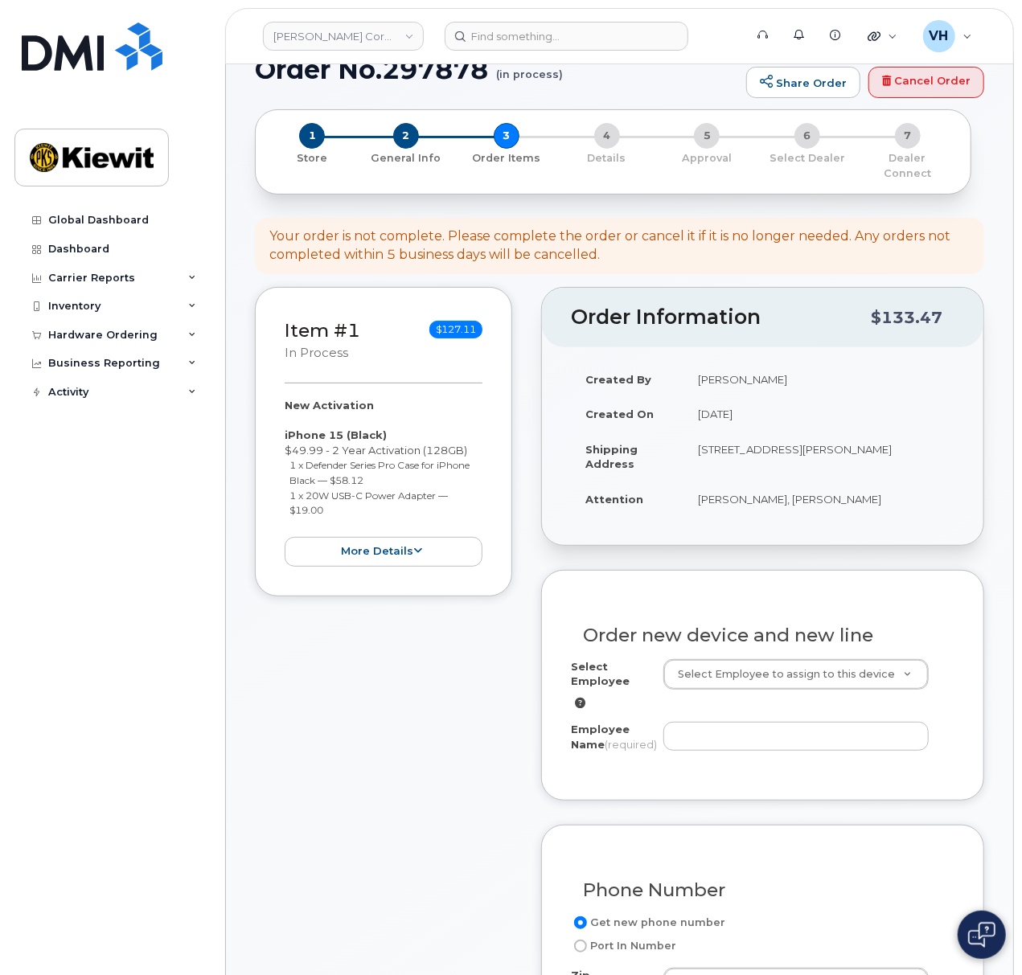
scroll to position [107, 0]
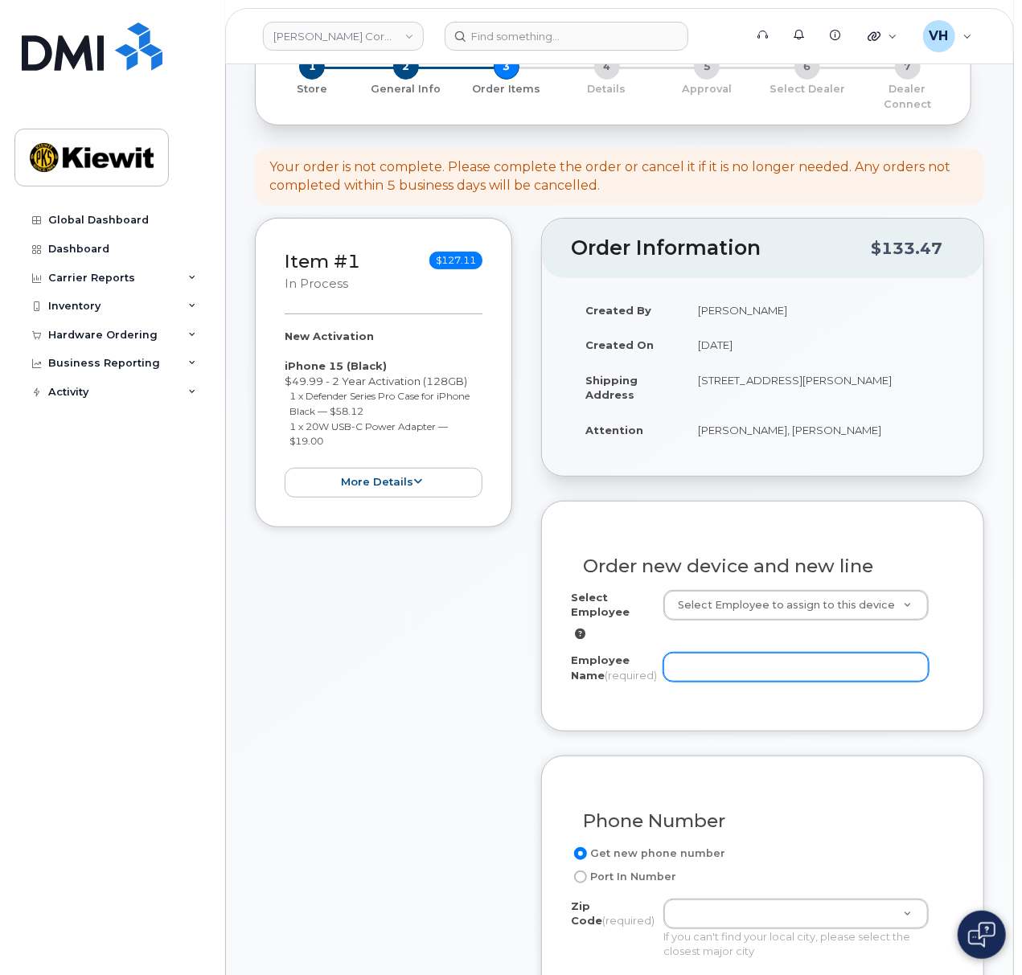
click at [851, 658] on input "Employee Name (required)" at bounding box center [795, 667] width 265 height 29
paste input "Rodrigo.Safie"
click at [719, 659] on input "Rodrigo.Safie" at bounding box center [795, 667] width 265 height 29
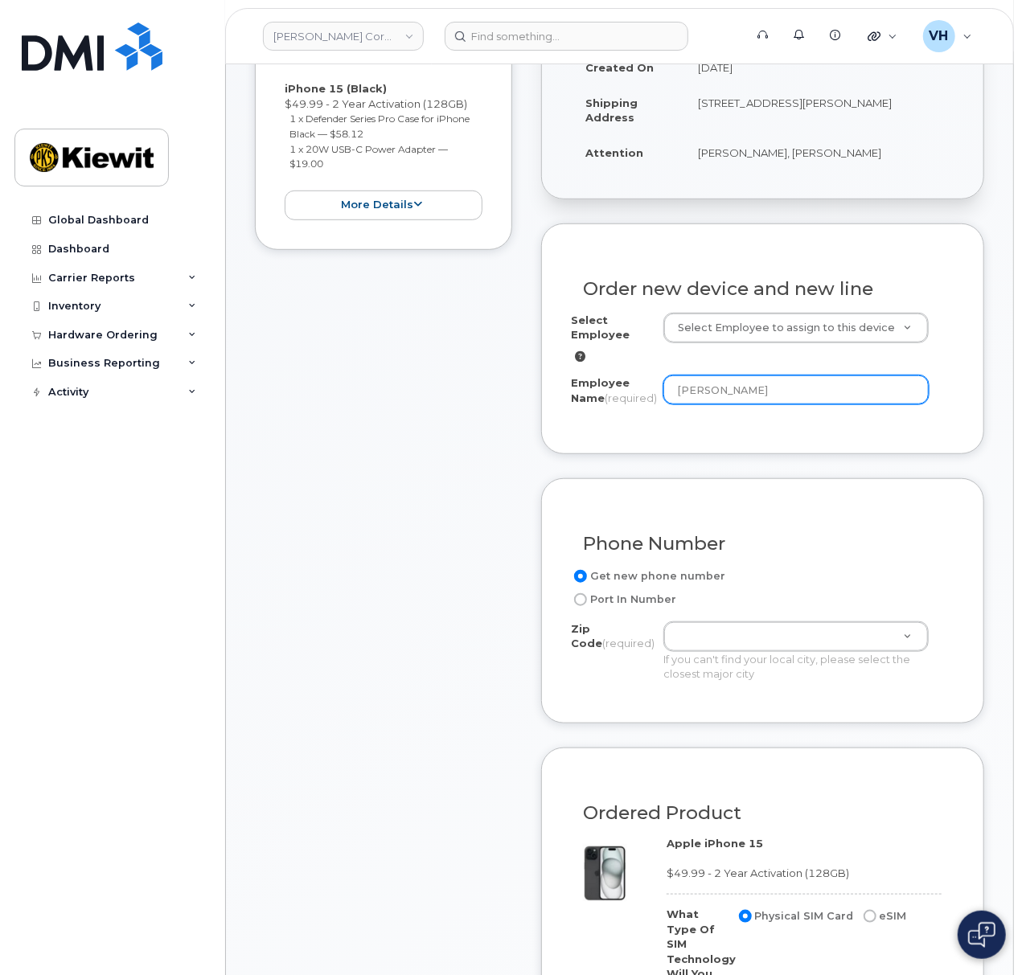
scroll to position [428, 0]
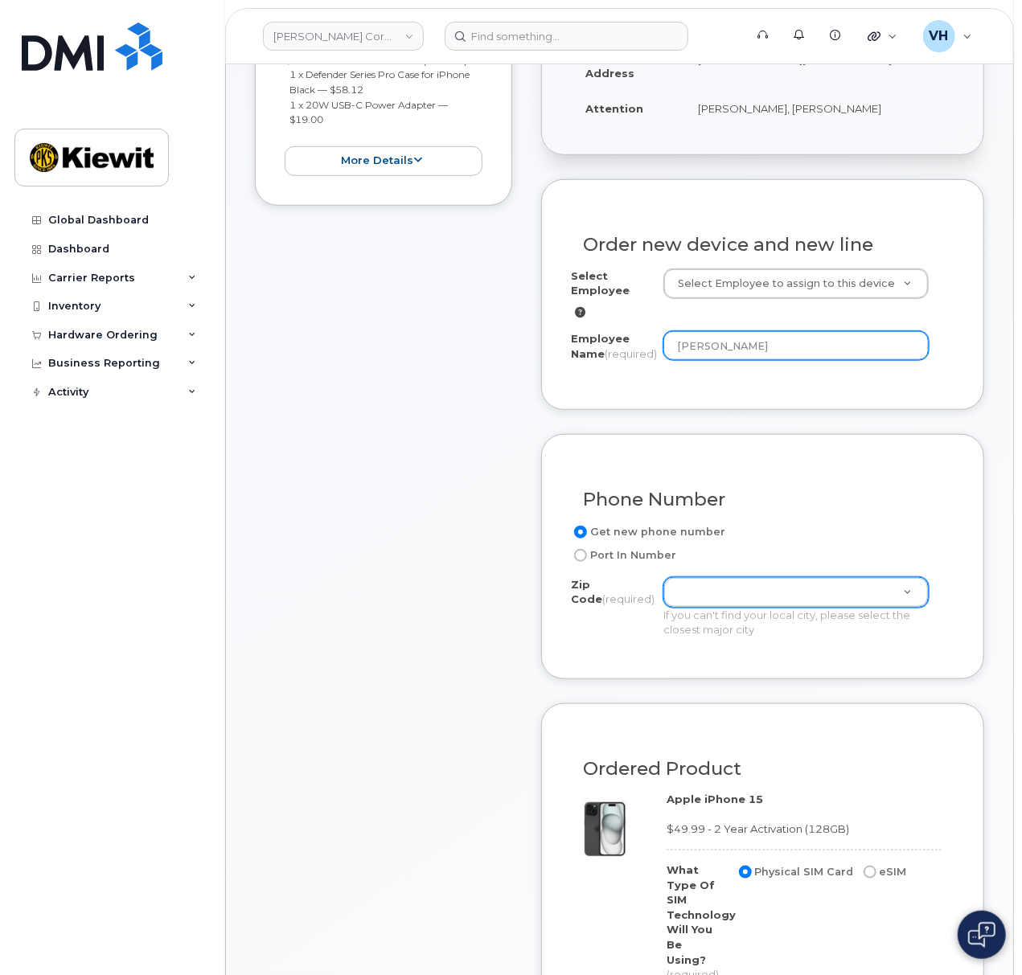
type input "[PERSON_NAME]"
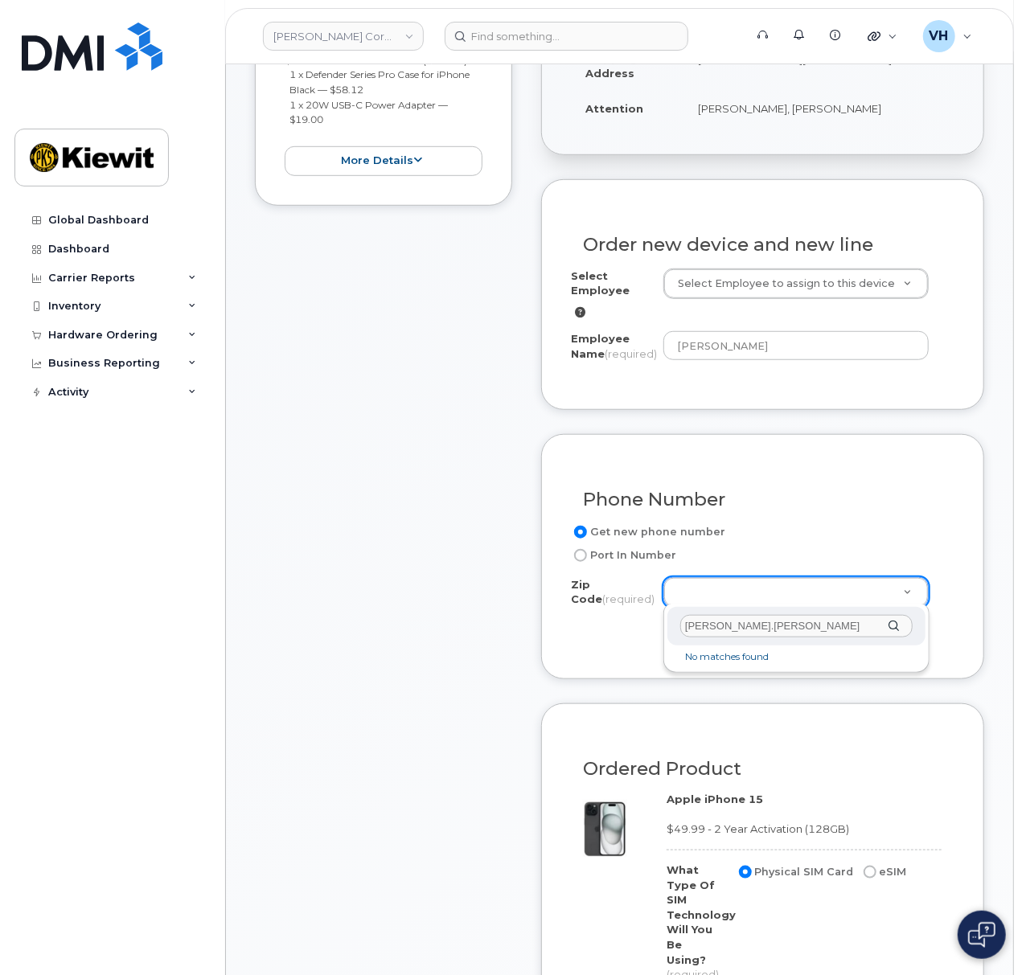
drag, startPoint x: 758, startPoint y: 625, endPoint x: 601, endPoint y: 615, distance: 157.1
drag, startPoint x: 733, startPoint y: 619, endPoint x: 583, endPoint y: 625, distance: 150.5
type input "43302"
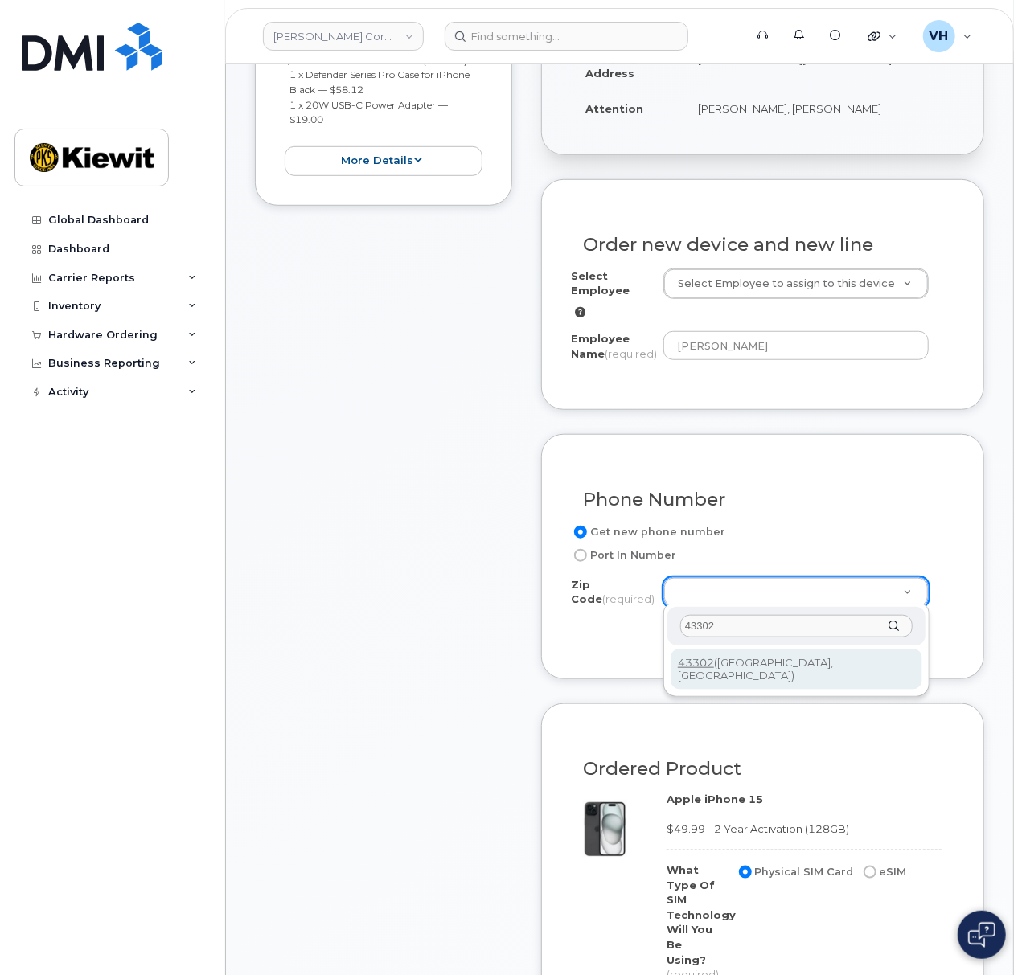
type input "43302 (Marion, OH)"
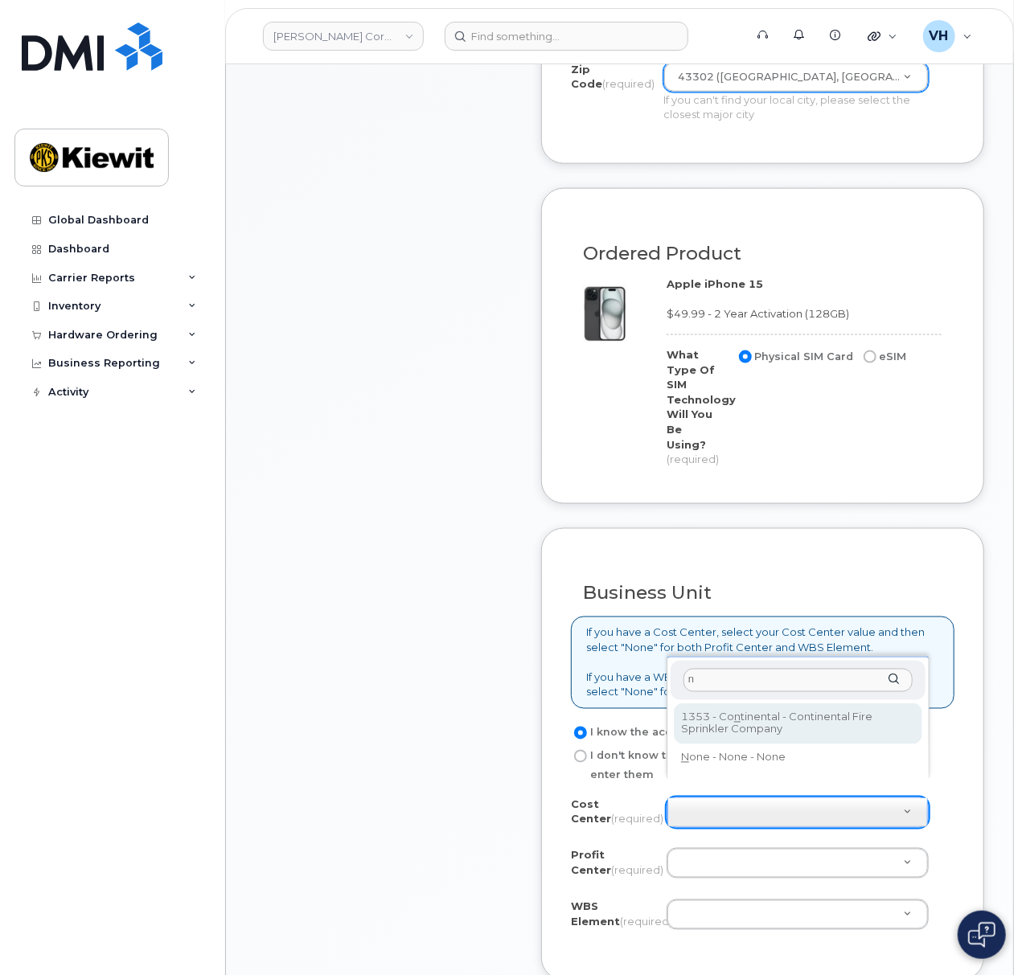
scroll to position [1178, 0]
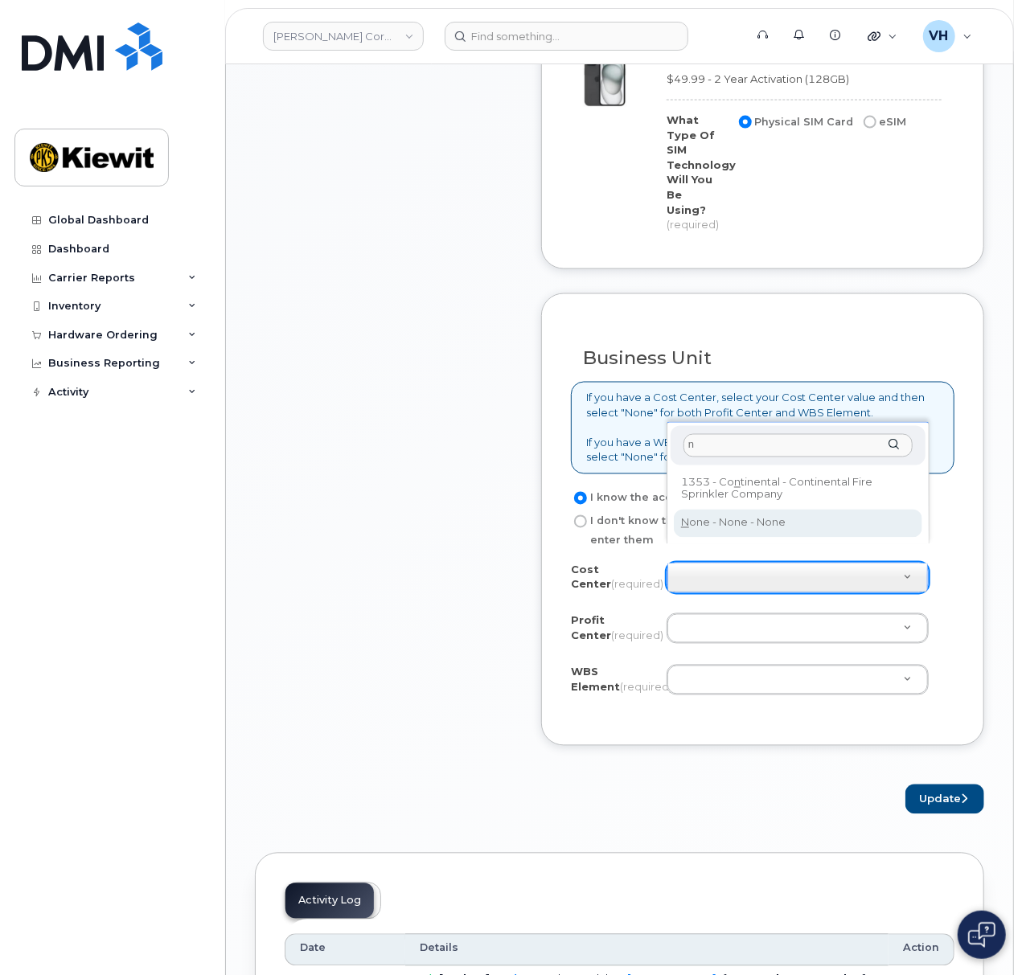
type input "n"
type input "None"
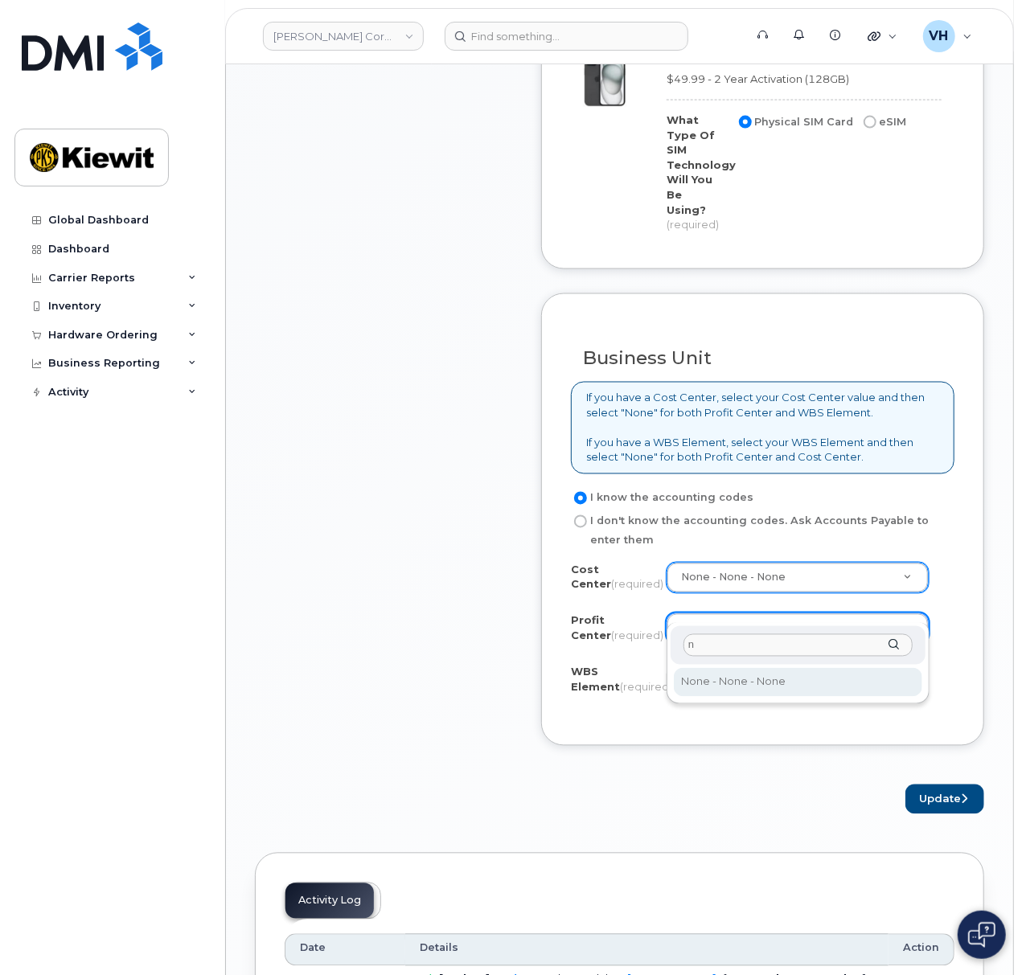
type input "n"
select select "None"
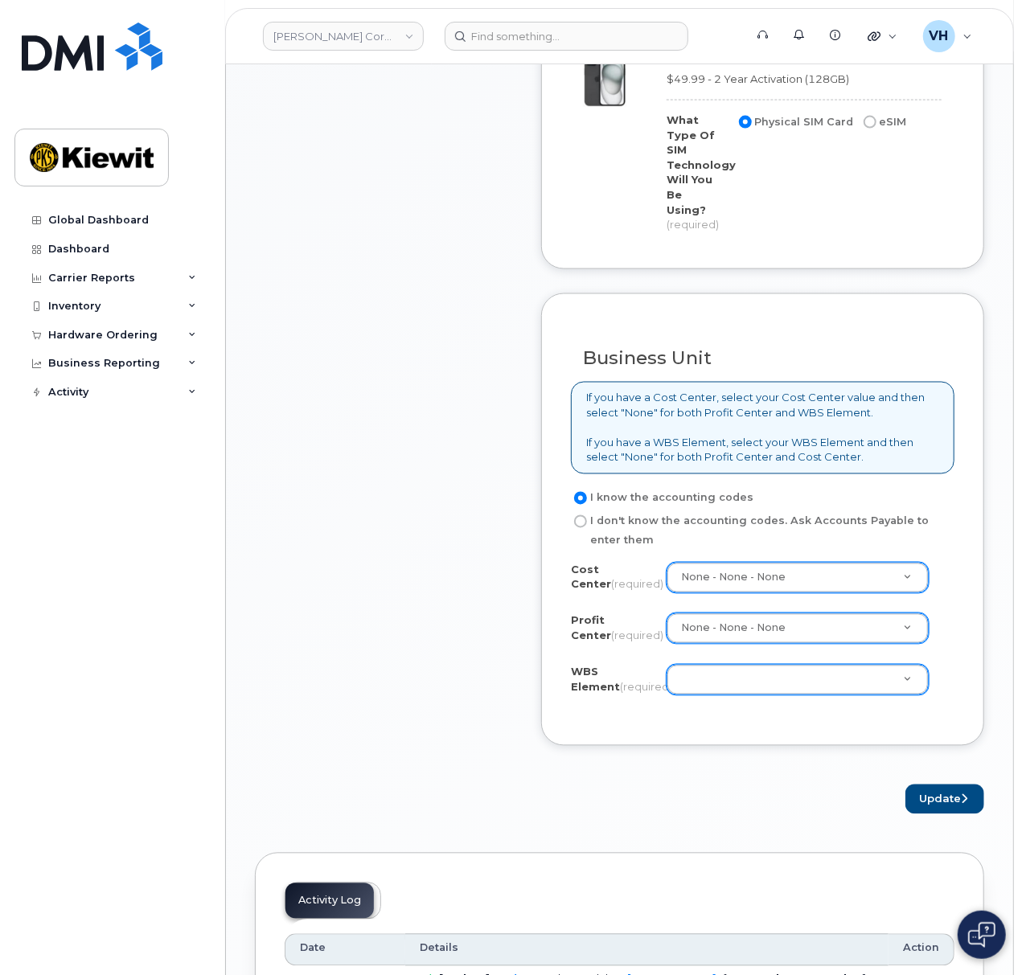
drag, startPoint x: 745, startPoint y: 681, endPoint x: 760, endPoint y: 668, distance: 20.0
click at [748, 678] on div "Cost Center (required) None - None - None None Profit Center (required) None - …" at bounding box center [762, 640] width 383 height 154
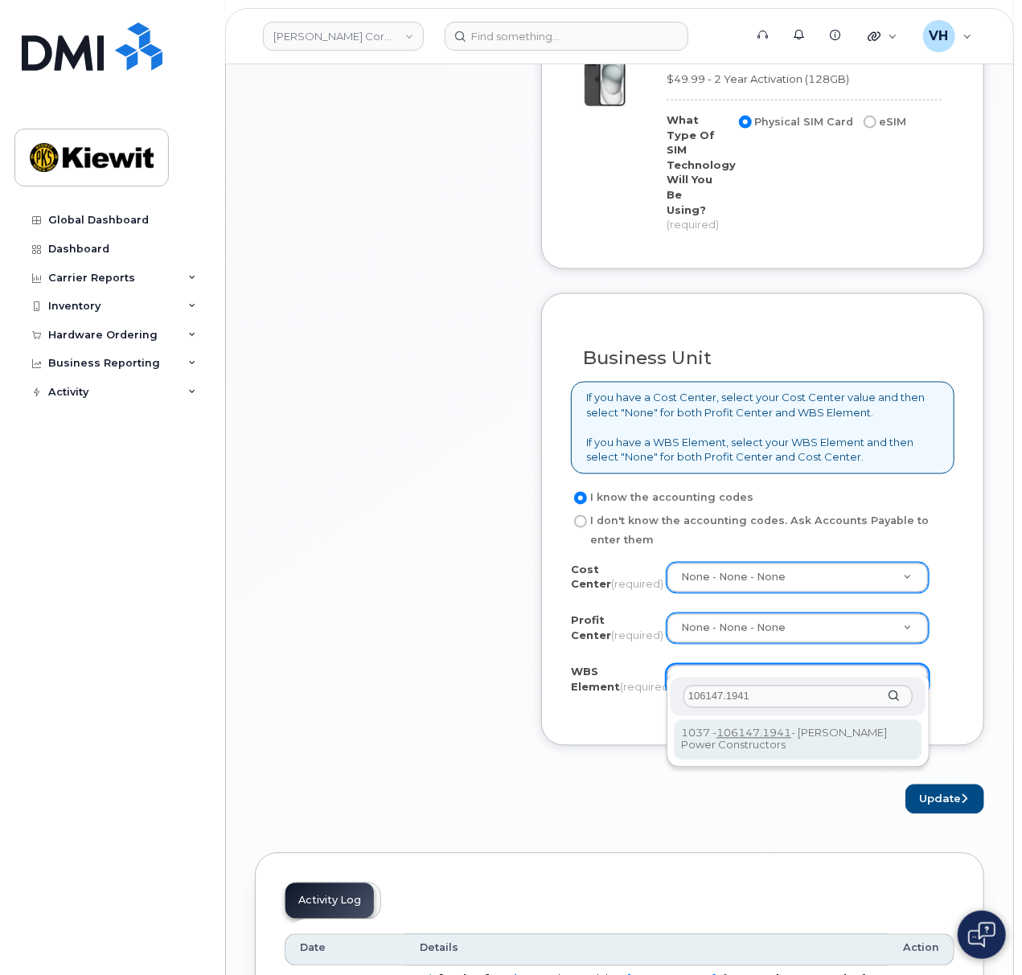
type input "106147.1941"
drag, startPoint x: 793, startPoint y: 739, endPoint x: 804, endPoint y: 740, distance: 10.6
type input "106147.1941"
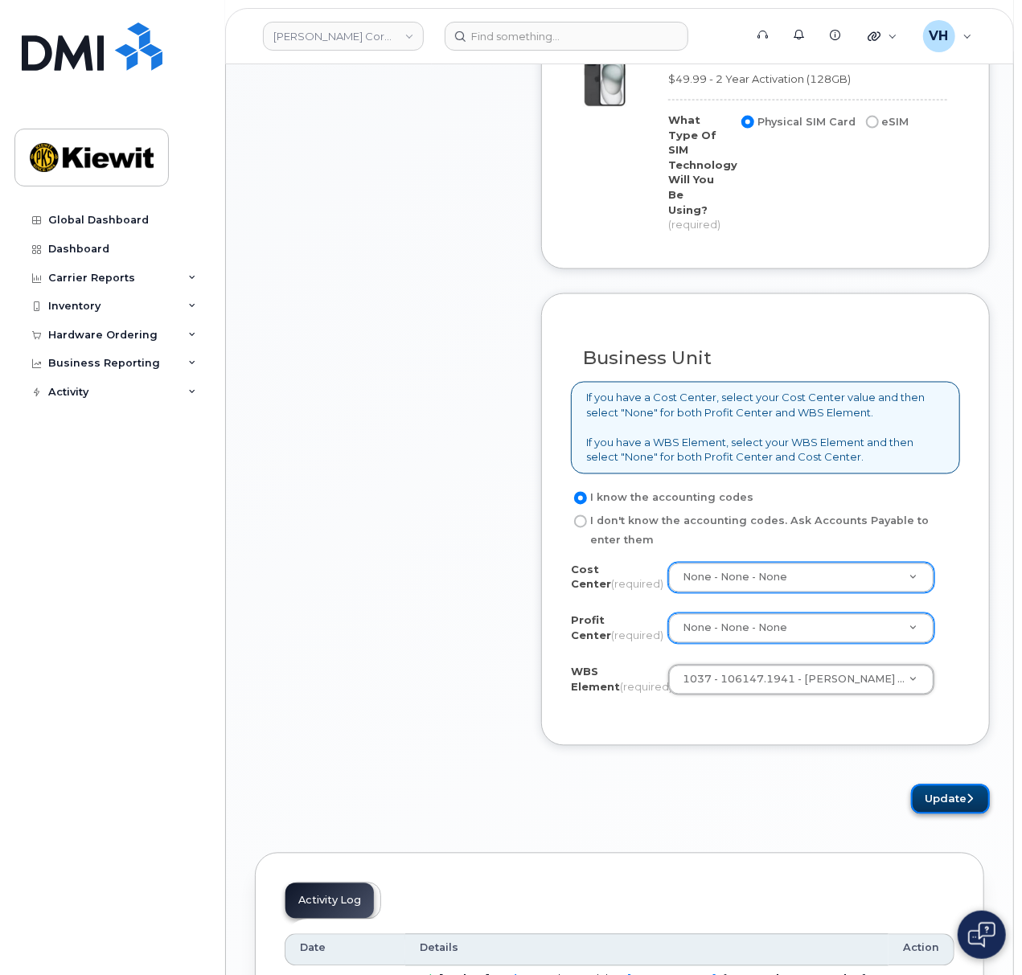
click at [944, 785] on button "Update" at bounding box center [950, 800] width 79 height 30
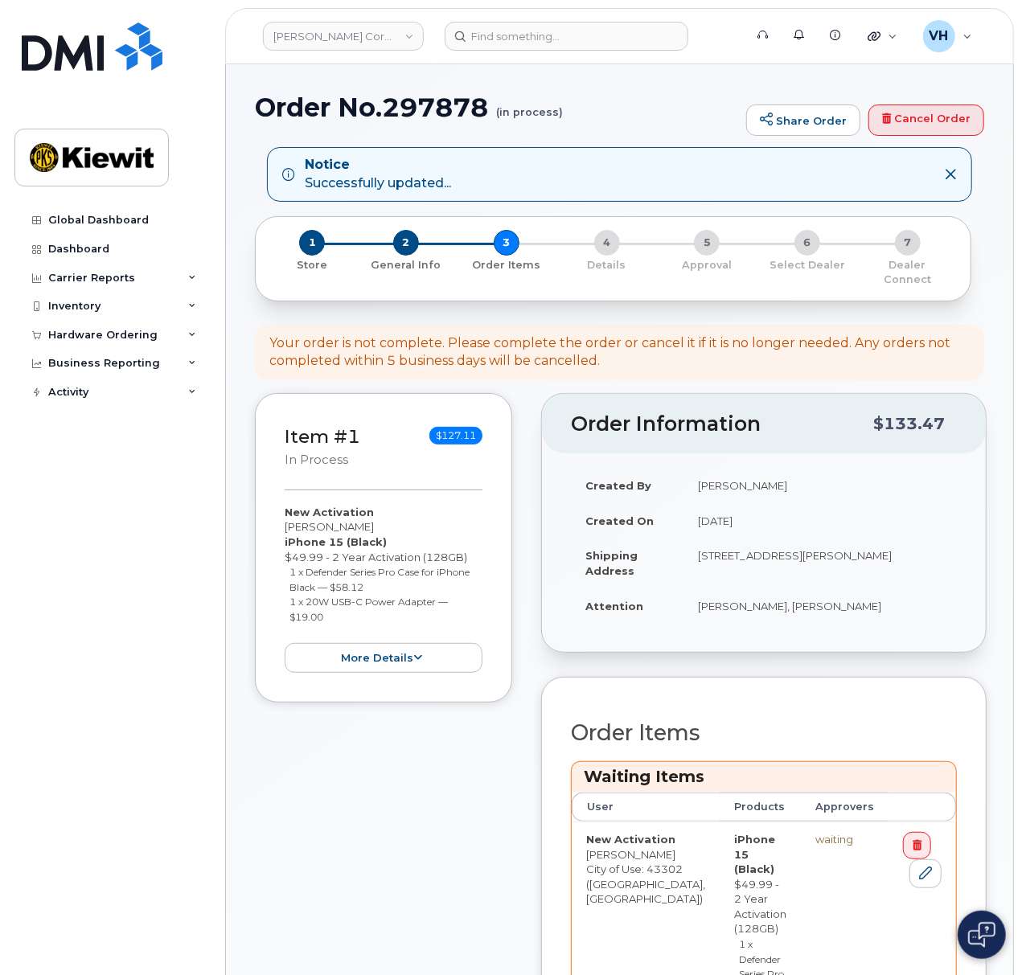
click at [408, 105] on h1 "Order No.297878 (in process)" at bounding box center [496, 107] width 483 height 28
click at [414, 105] on h1 "Order No.297878 (in process)" at bounding box center [496, 107] width 483 height 28
click at [417, 105] on h1 "Order No.297878 (in process)" at bounding box center [496, 107] width 483 height 28
click at [418, 105] on h1 "Order No.297878 (in process)" at bounding box center [496, 107] width 483 height 28
click at [423, 103] on h1 "Order No.297878 (in process)" at bounding box center [496, 107] width 483 height 28
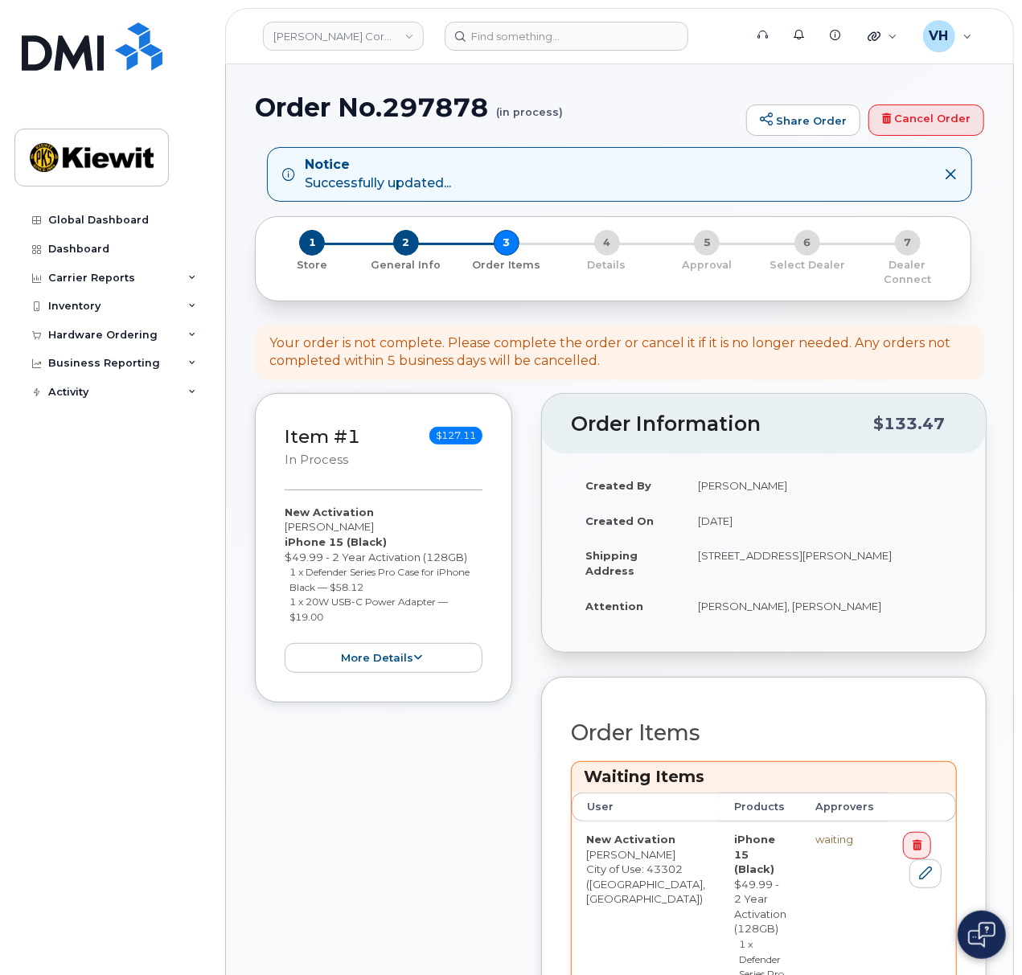
click at [423, 103] on h1 "Order No.297878 (in process)" at bounding box center [496, 107] width 483 height 28
click at [473, 141] on div "Order No.297878 (in process) Share Order Cancel Order" at bounding box center [619, 120] width 729 height 54
click at [454, 115] on h1 "Order No.297878 (in process)" at bounding box center [496, 107] width 483 height 28
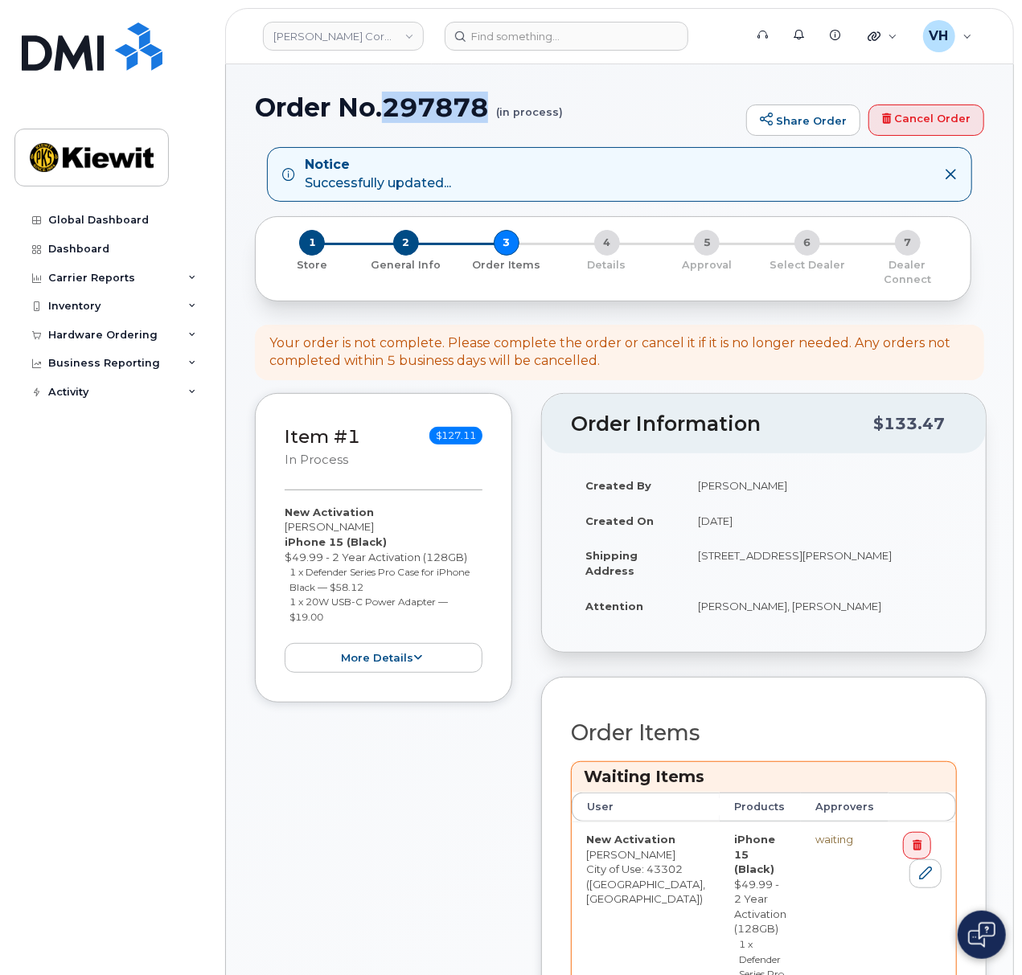
click at [454, 115] on h1 "Order No.297878 (in process)" at bounding box center [496, 107] width 483 height 28
copy h1 "297878"
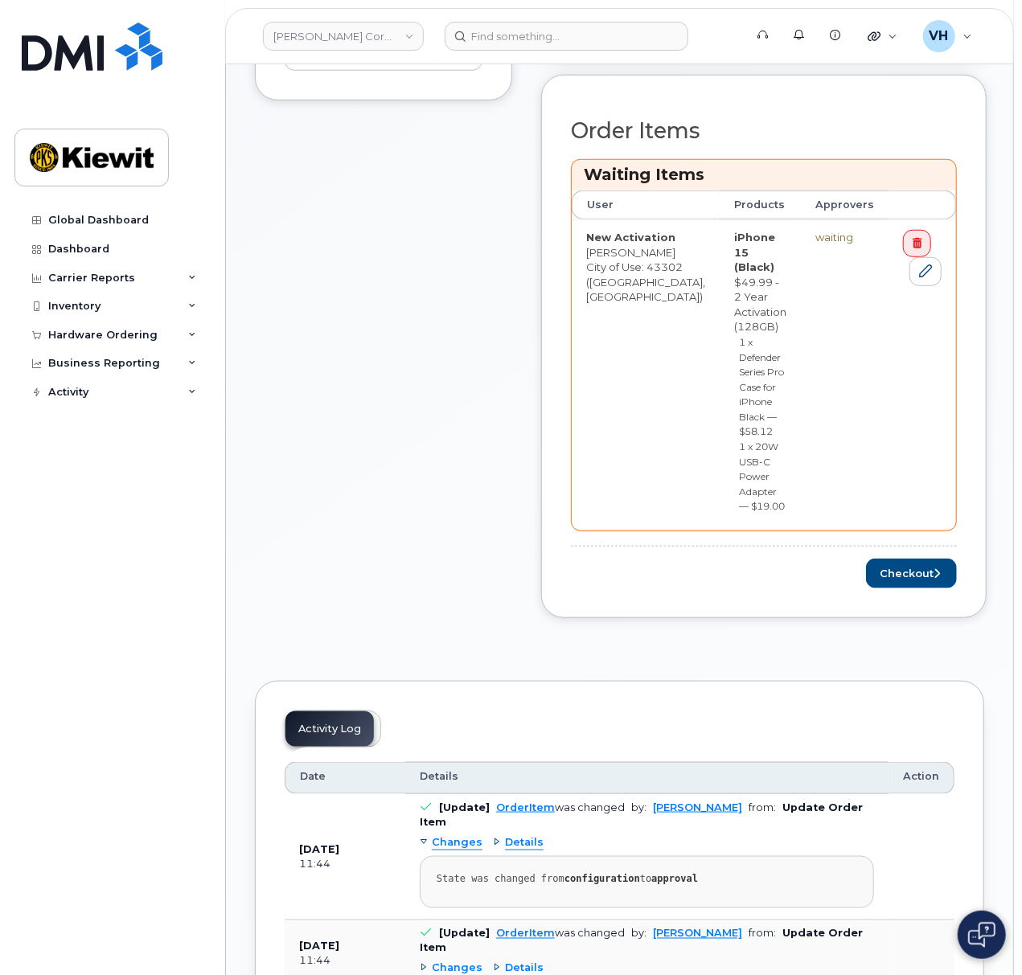
scroll to position [643, 0]
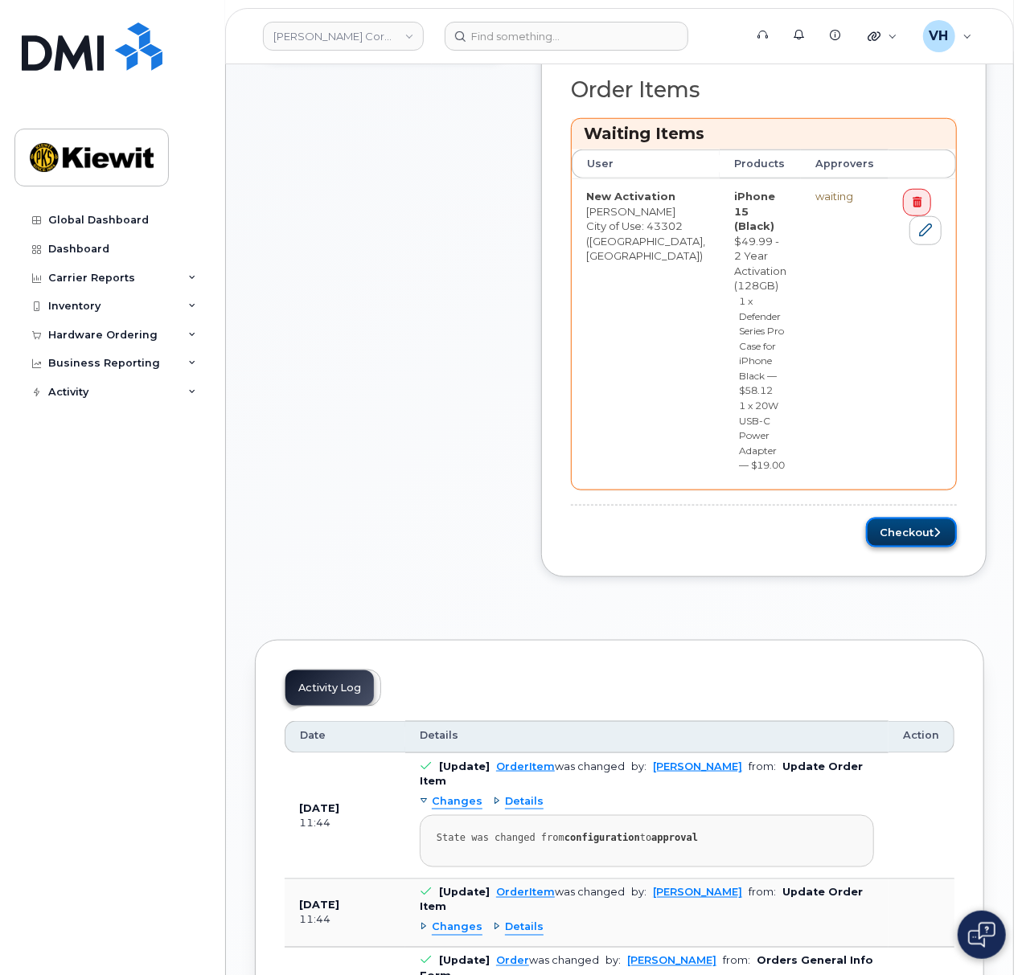
drag, startPoint x: 889, startPoint y: 394, endPoint x: 921, endPoint y: 411, distance: 36.3
click at [890, 518] on button "Checkout" at bounding box center [911, 533] width 91 height 30
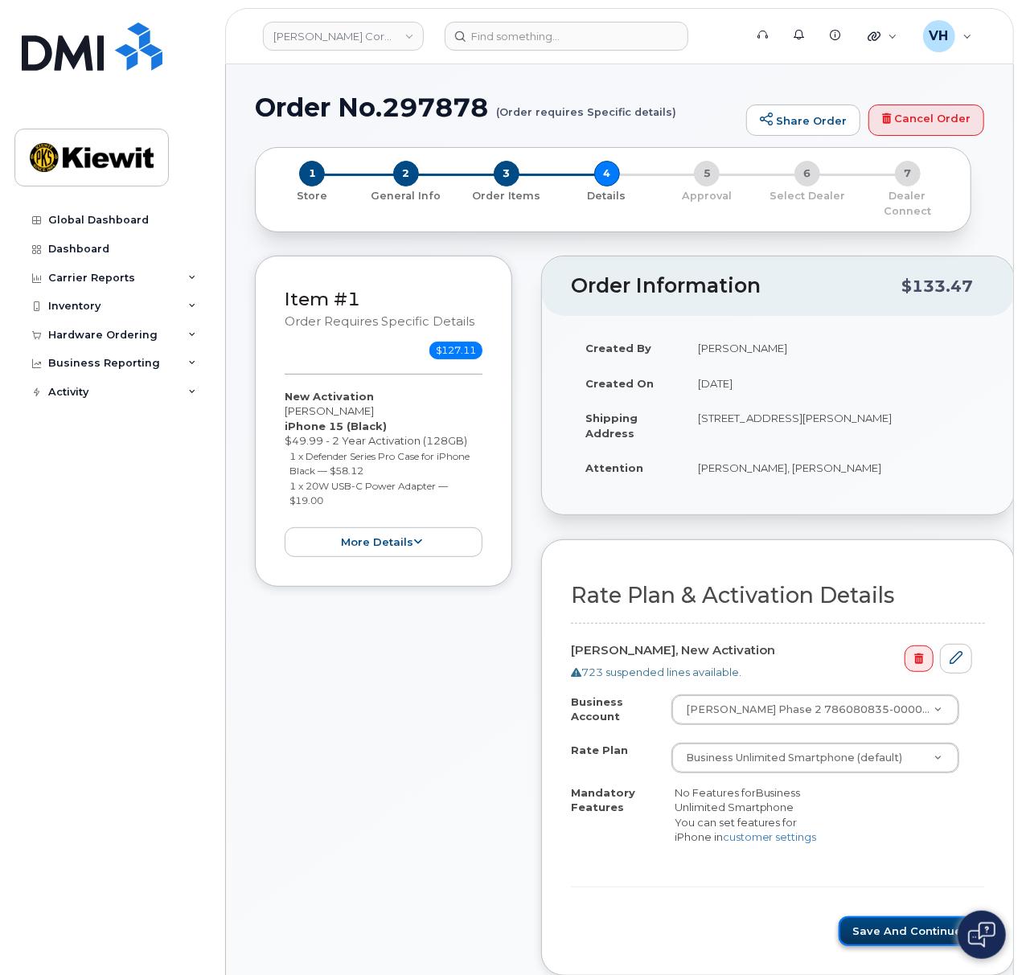
click at [883, 925] on button "Save and Continue" at bounding box center [911, 931] width 146 height 30
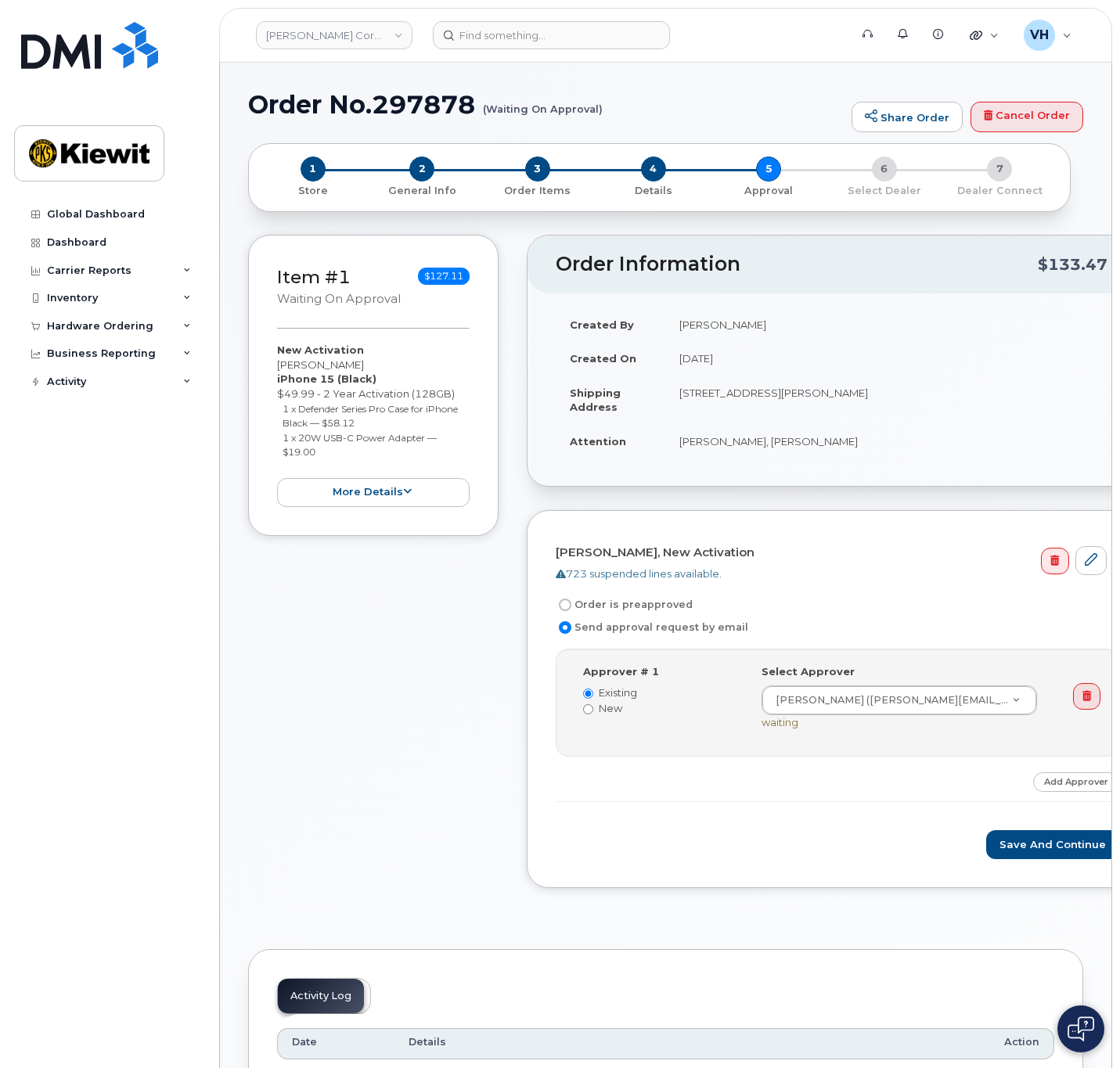
click at [994, 859] on div "Rodrigo Safie, New Activation 723 suspended lines available. Order is preapprov…" at bounding box center [838, 699] width 621 height 378
click at [994, 849] on button "Save and Continue" at bounding box center [1053, 845] width 133 height 29
